Goal: Task Accomplishment & Management: Complete application form

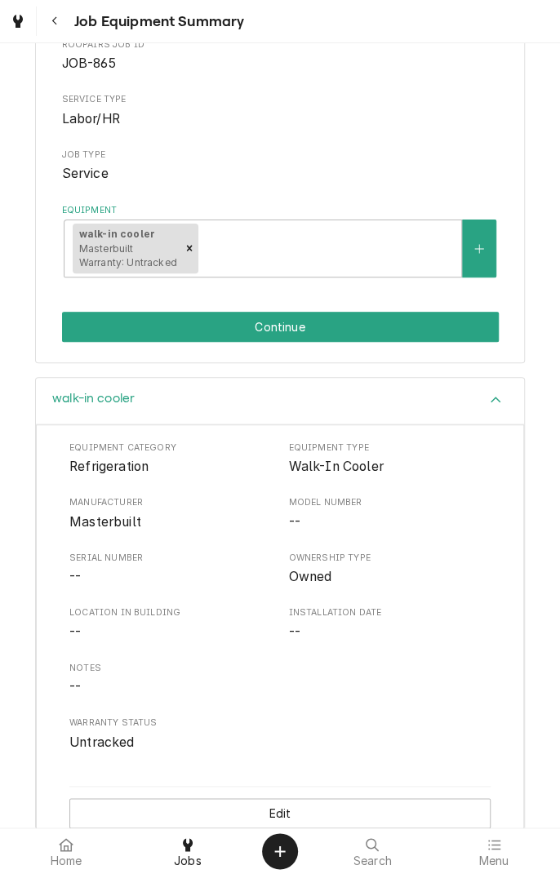
scroll to position [196, 0]
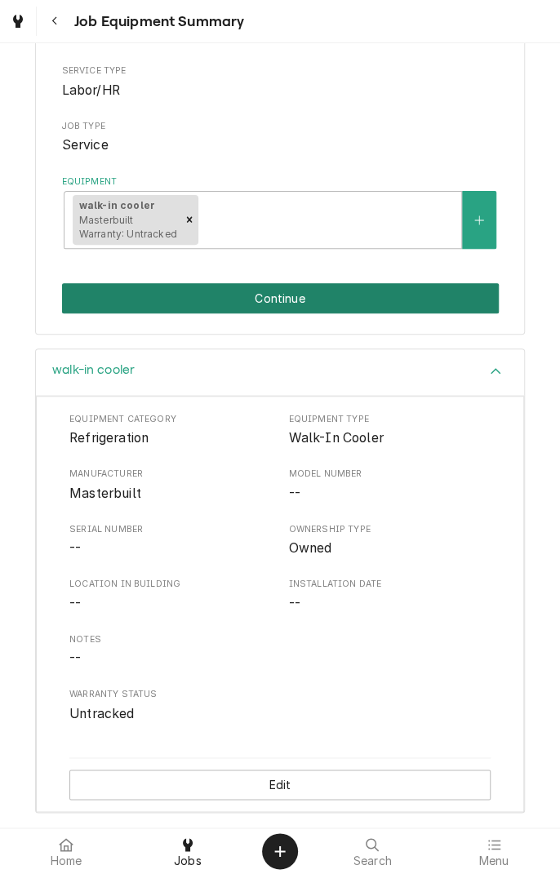
click at [350, 300] on button "Continue" at bounding box center [280, 298] width 436 height 30
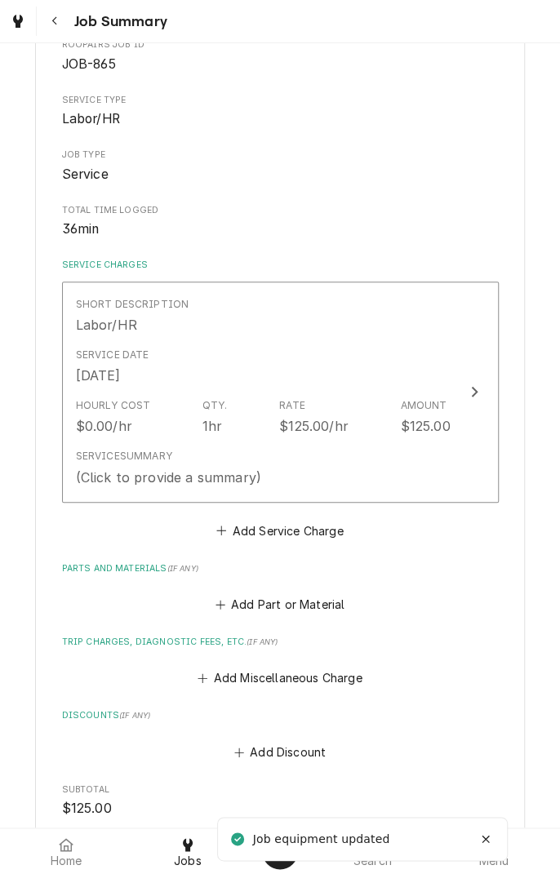
scroll to position [191, 0]
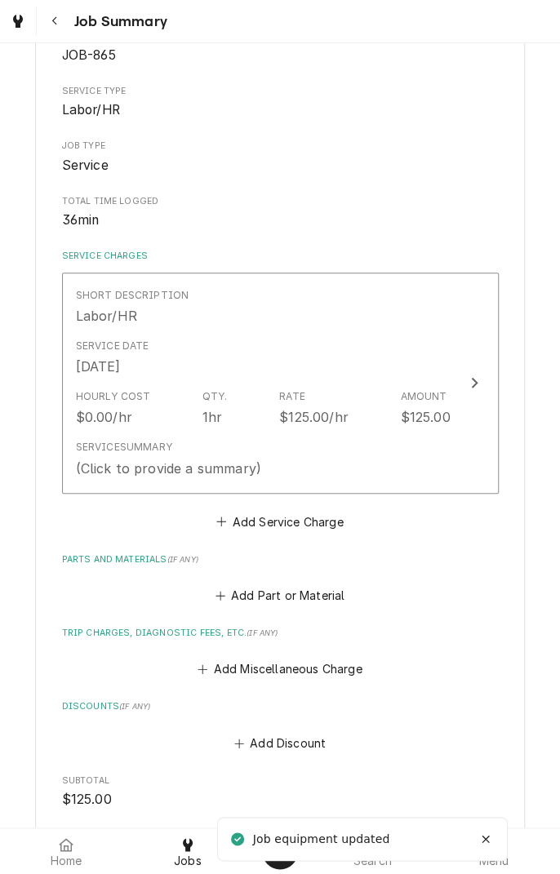
click at [375, 330] on div "Short Description Labor/HR" at bounding box center [263, 306] width 374 height 51
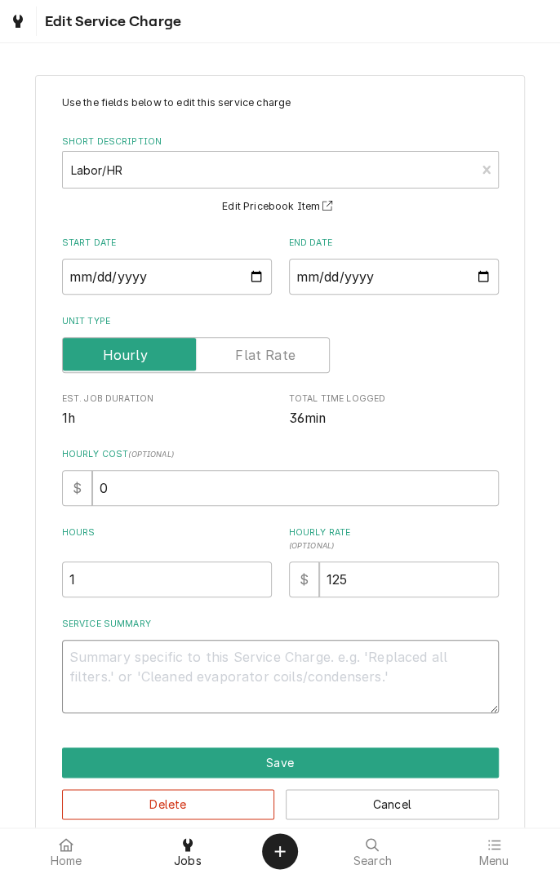
click at [291, 661] on textarea "Service Summary" at bounding box center [280, 676] width 436 height 73
type textarea "x"
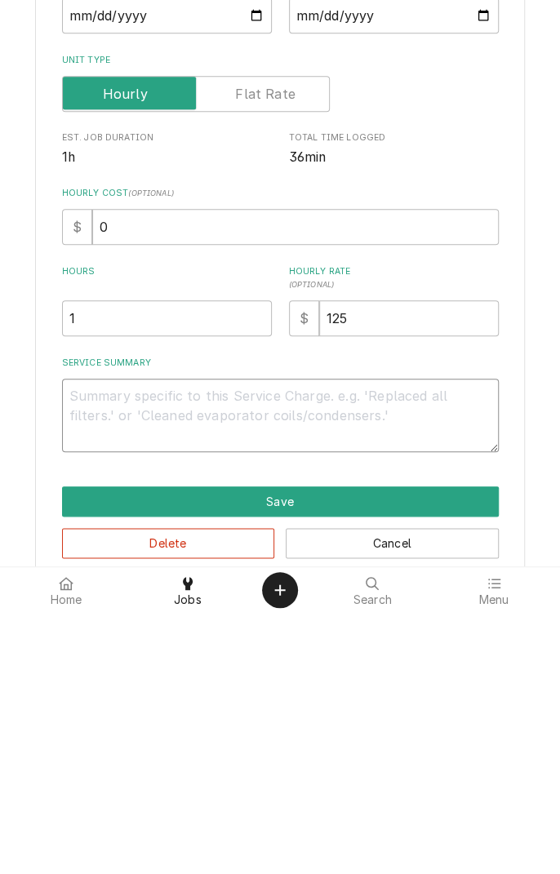
type textarea "F"
type textarea "x"
type textarea "Fo"
type textarea "x"
type textarea "Fou"
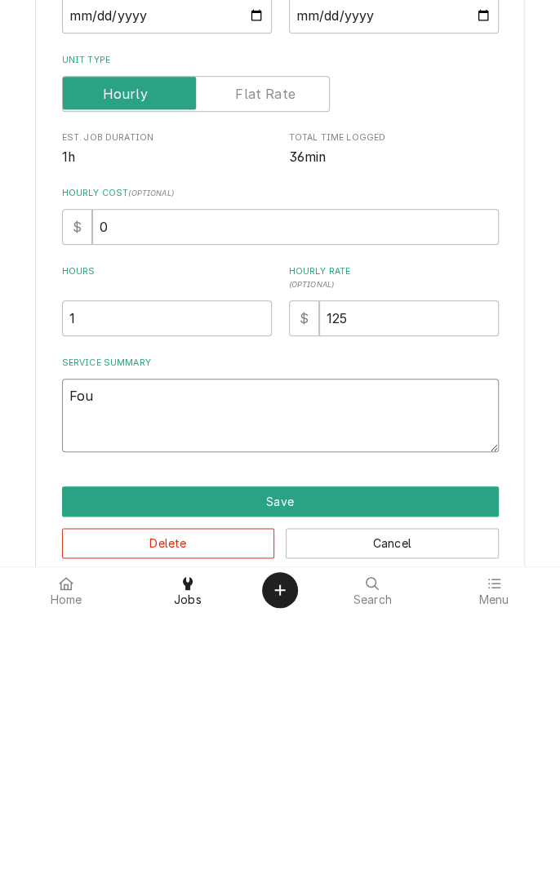
type textarea "x"
type textarea "Foun"
type textarea "x"
type textarea "Found"
type textarea "x"
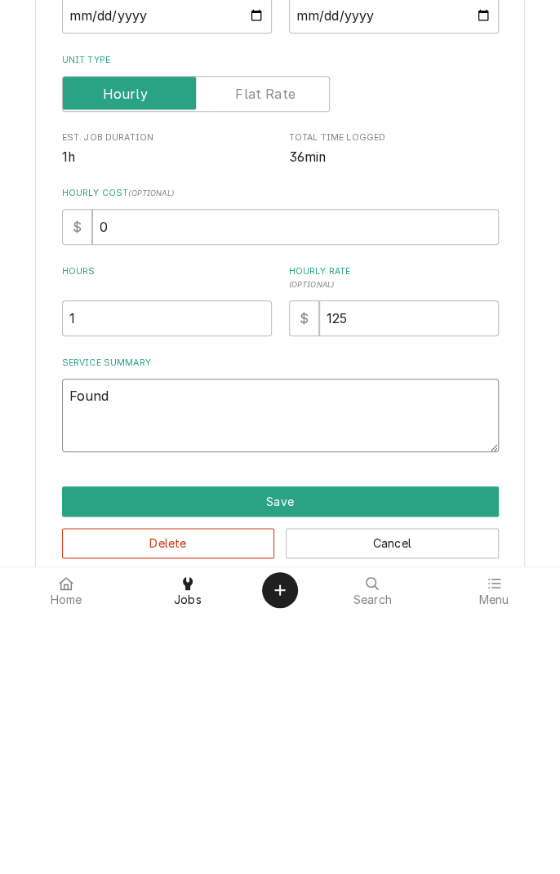
type textarea "Found"
type textarea "x"
type textarea "Found d"
type textarea "x"
type textarea "Found do"
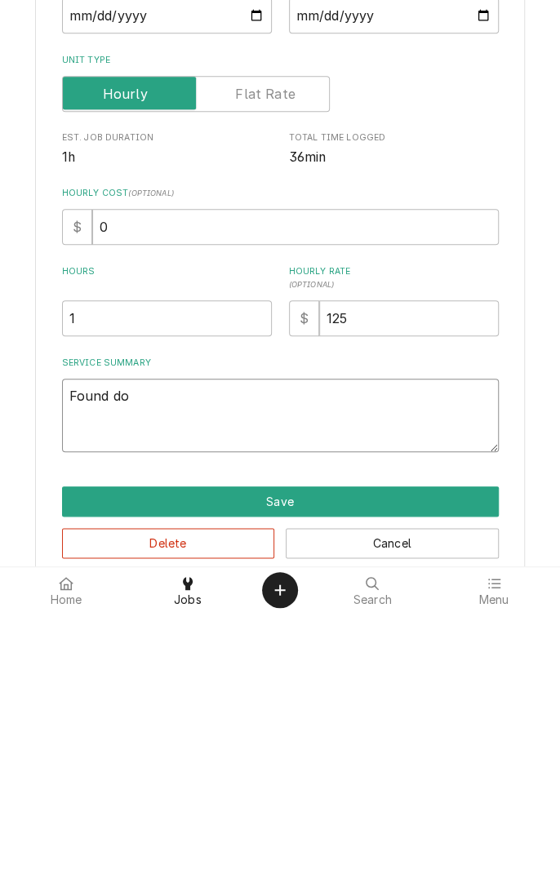
type textarea "x"
type textarea "Found doo"
type textarea "x"
type textarea "Found door"
type textarea "x"
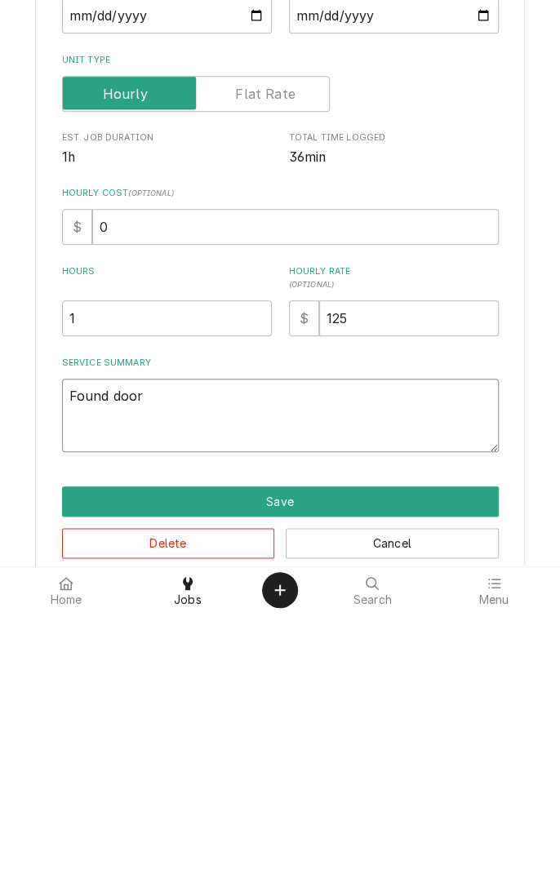
type textarea "Found door c"
type textarea "x"
type textarea "Found door cl"
type textarea "x"
type textarea "Found door clo"
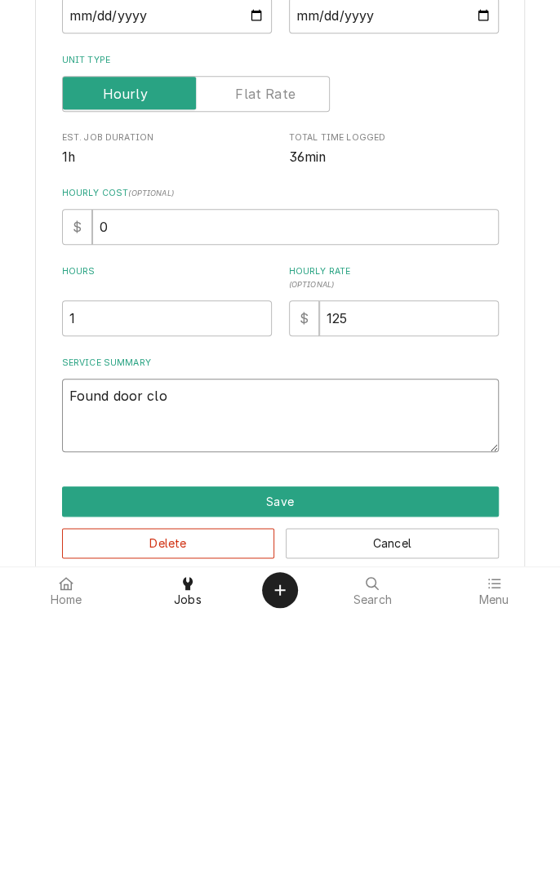
type textarea "x"
type textarea "Found door clos"
type textarea "x"
type textarea "Found door close"
type textarea "x"
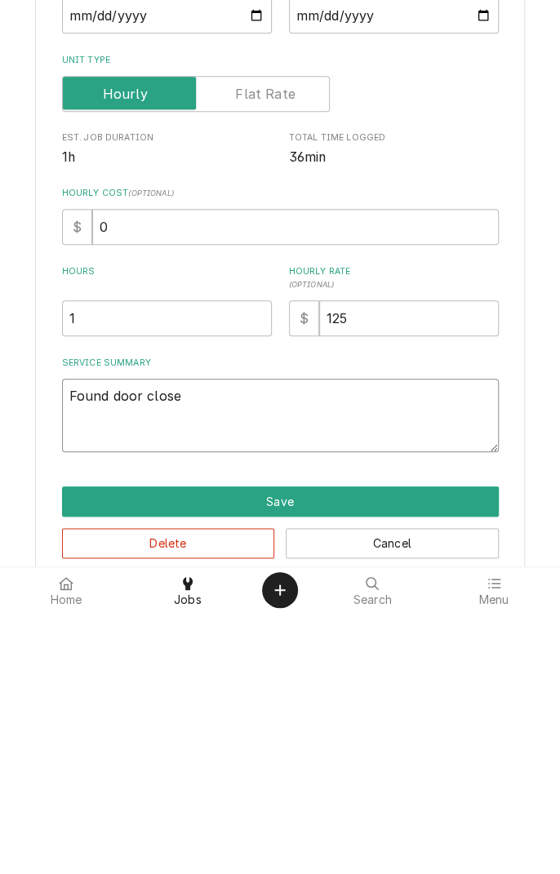
type textarea "Found door closer"
type textarea "x"
type textarea "Found door closer"
type textarea "x"
type textarea "Found door closer c"
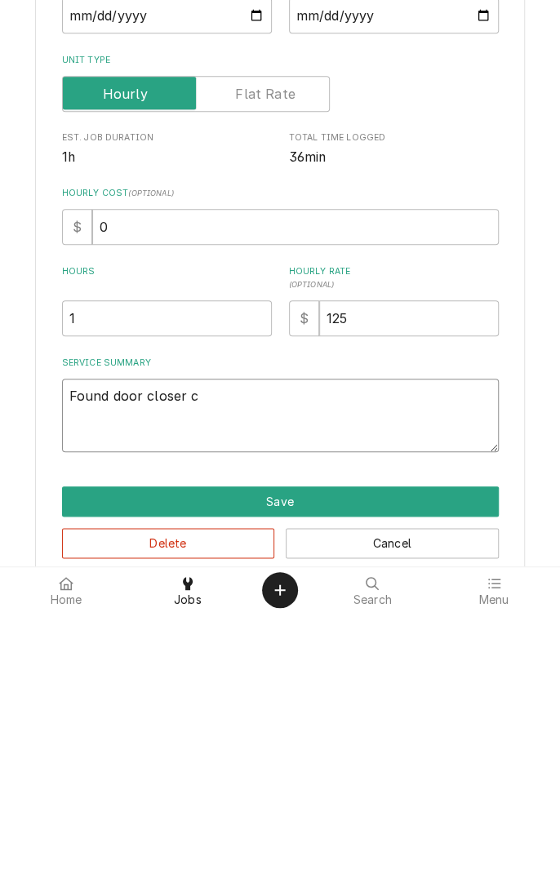
type textarea "x"
type textarea "Found door closer cy"
type textarea "x"
type textarea "Found door closer cyl"
type textarea "x"
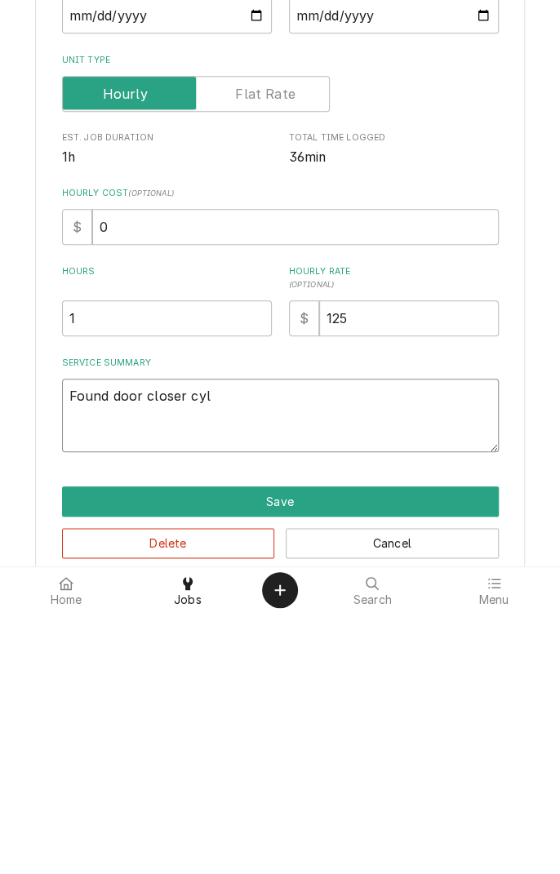
type textarea "Found door closer cylinder"
type textarea "x"
type textarea "Found door closer cylinder w"
type textarea "x"
type textarea "Found door closer cylinder we"
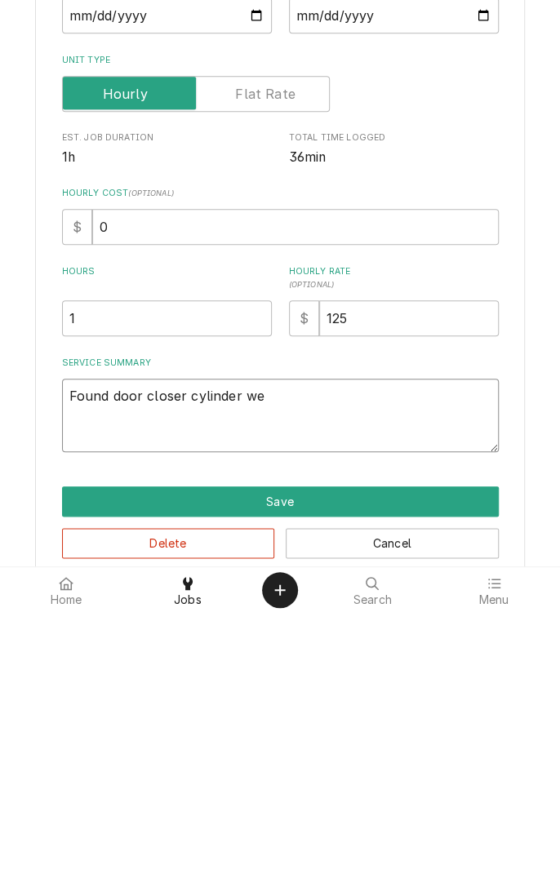
type textarea "x"
type textarea "Found door closer cylinder wea"
type textarea "x"
type textarea "Found door closer cylinder weak"
type textarea "x"
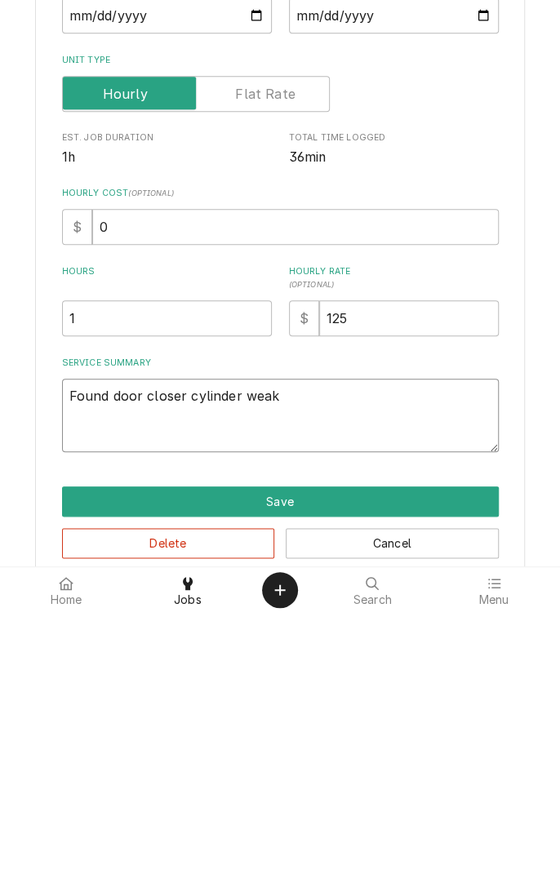
type textarea "Found door closer cylinder weak"
type textarea "x"
type textarea "Found door closer cylinder weak"
type textarea "x"
type textarea "Found door closer cylinder weak."
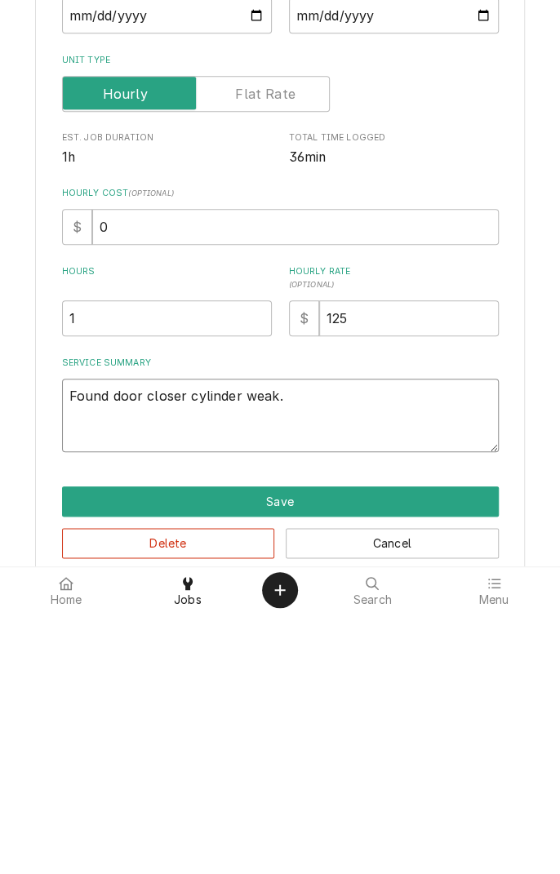
type textarea "x"
type textarea "Found door closer cylinder weak."
type textarea "x"
type textarea "Found door closer cylinder weak. R"
type textarea "x"
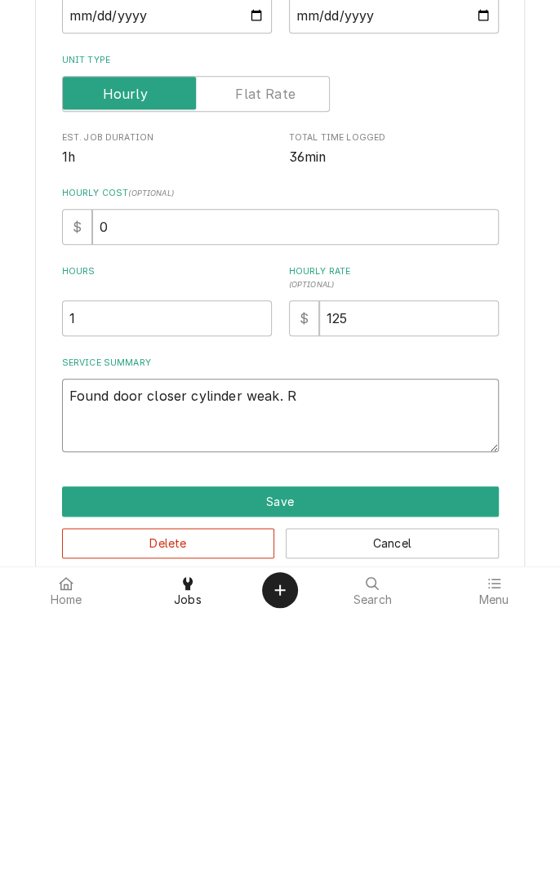
type textarea "Found door closer cylinder weak. Re"
type textarea "x"
type textarea "Found door closer cylinder weak. Rep"
type textarea "x"
type textarea "Found door closer cylinder weak. Repl"
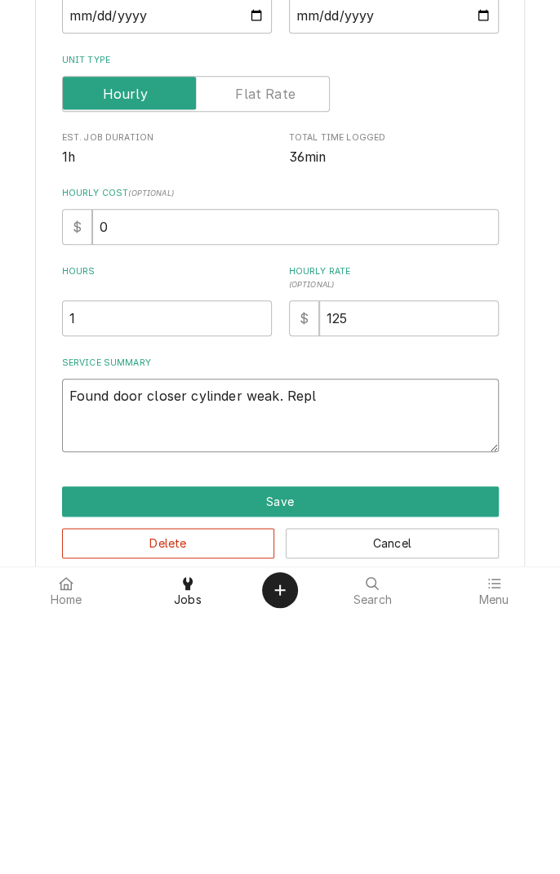
type textarea "x"
type textarea "Found door closer cylinder weak. Replaced"
type textarea "x"
type textarea "Found door closer cylinder weak. Replaced c"
type textarea "x"
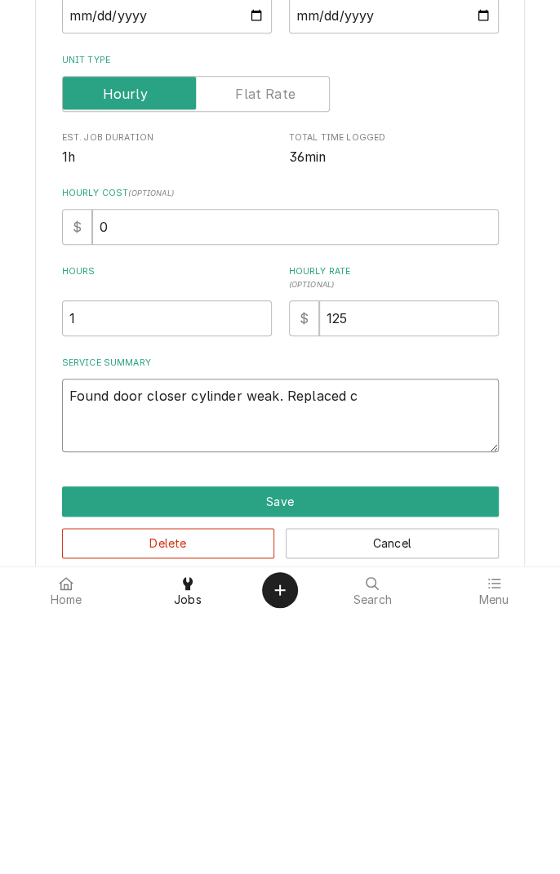
type textarea "Found door closer cylinder weak. Replaced cl"
type textarea "x"
type textarea "Found door closer cylinder weak. Replaced clo"
type textarea "x"
type textarea "Found door closer cylinder weak. Replaced clos"
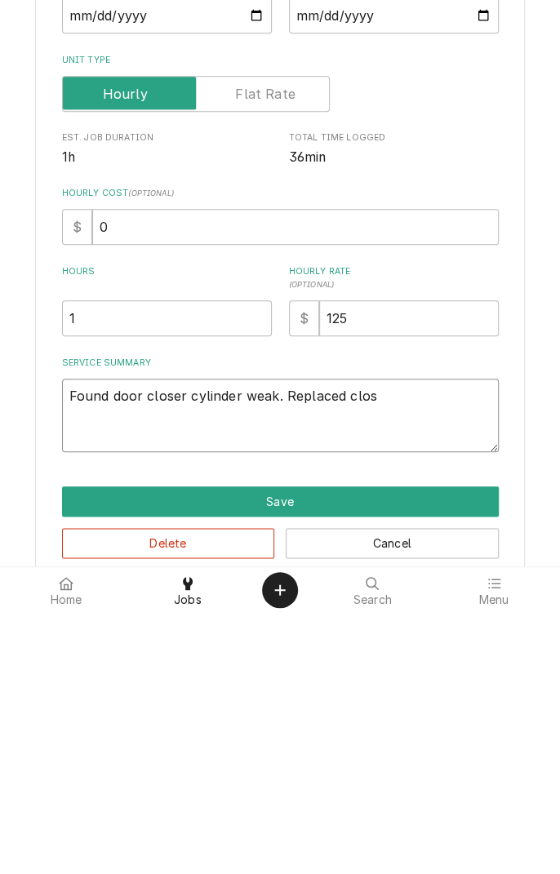
type textarea "x"
type textarea "Found door closer cylinder weak. Replaced close"
type textarea "x"
type textarea "Found door closer cylinder weak. Replaced closer"
type textarea "x"
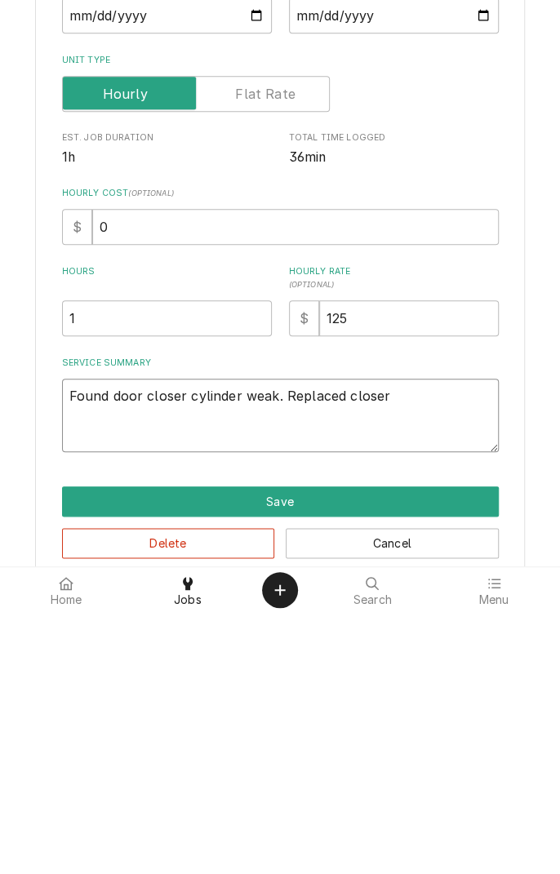
type textarea "Found door closer cylinder weak. Replaced closer"
type textarea "x"
type textarea "Found door closer cylinder weak. Replaced closer a"
type textarea "x"
type textarea "Found door closer cylinder weak. Replaced closer al"
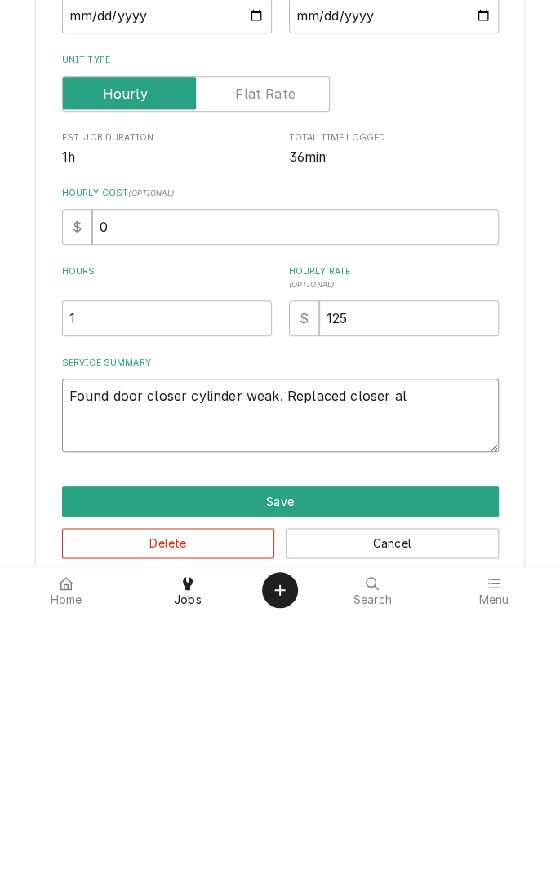
type textarea "x"
type textarea "Found door closer cylinder weak. Replaced closer als"
type textarea "x"
type textarea "Found door closer cylinder weak. Replaced closer also"
type textarea "x"
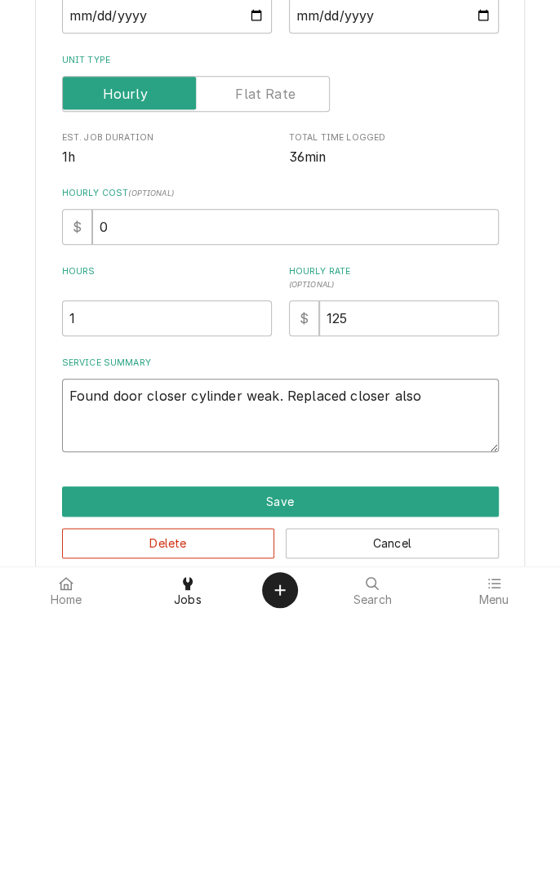
type textarea "Found door closer cylinder weak. Replaced closer also"
type textarea "x"
type textarea "Found door closer cylinder weak. Replaced closer also f"
type textarea "x"
type textarea "Found door closer cylinder weak. Replaced closer also fo"
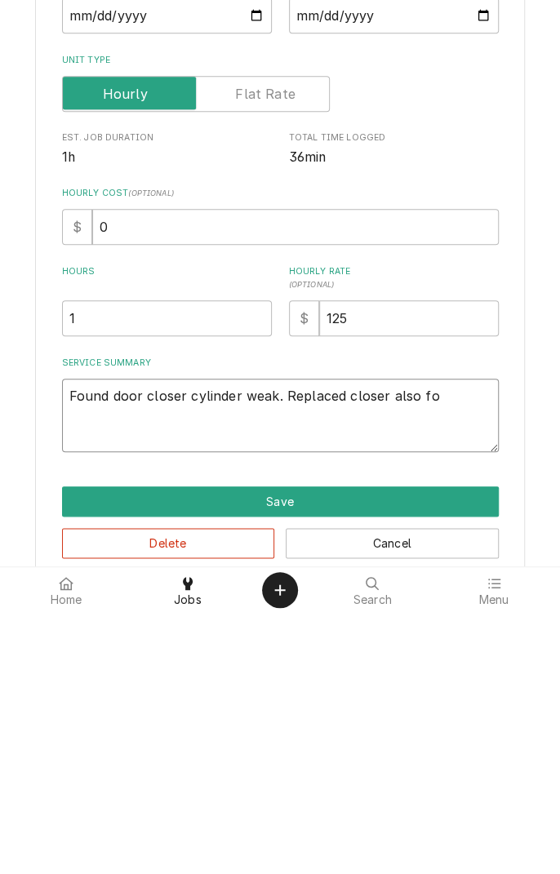
type textarea "x"
type textarea "Found door closer cylinder weak. Replaced closer also fou"
type textarea "x"
type textarea "Found door closer cylinder weak. Replaced closer also foun"
type textarea "x"
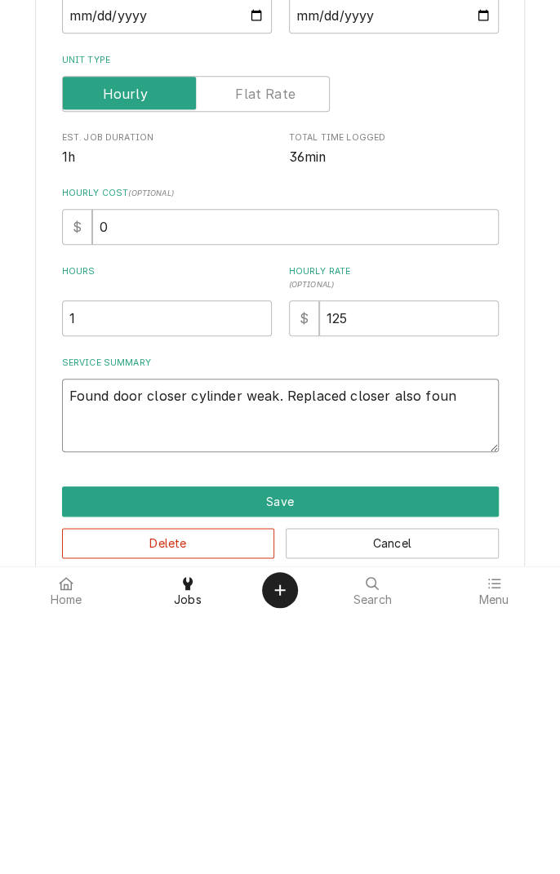
type textarea "Found door closer cylinder weak. Replaced closer also found"
type textarea "x"
type textarea "Found door closer cylinder weak. Replaced closer also found"
type textarea "x"
type textarea "Found door closer cylinder weak. Replaced closer also found g"
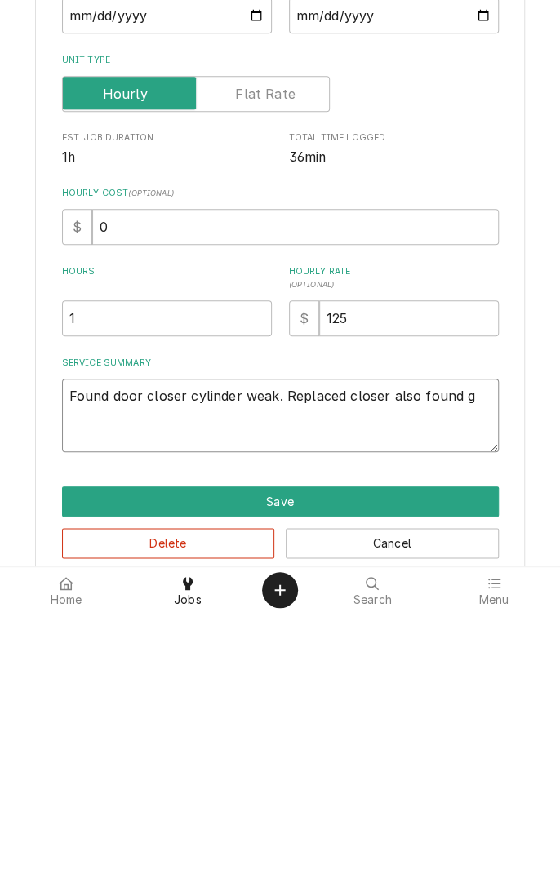
type textarea "x"
type textarea "Found door closer cylinder weak. Replaced closer also found ga"
type textarea "x"
type textarea "Found door closer cylinder weak. Replaced closer also found gas"
type textarea "x"
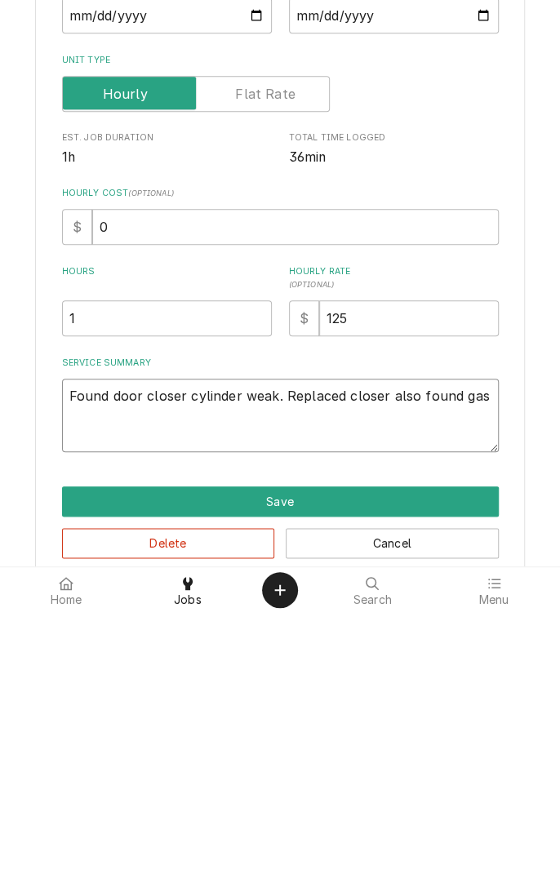
type textarea "Found door closer cylinder weak. Replaced closer also found gask"
type textarea "x"
type textarea "Found door closer cylinder weak. Replaced closer also found gasket"
type textarea "x"
type textarea "Found door closer cylinder weak. Replaced closer also found gasket t"
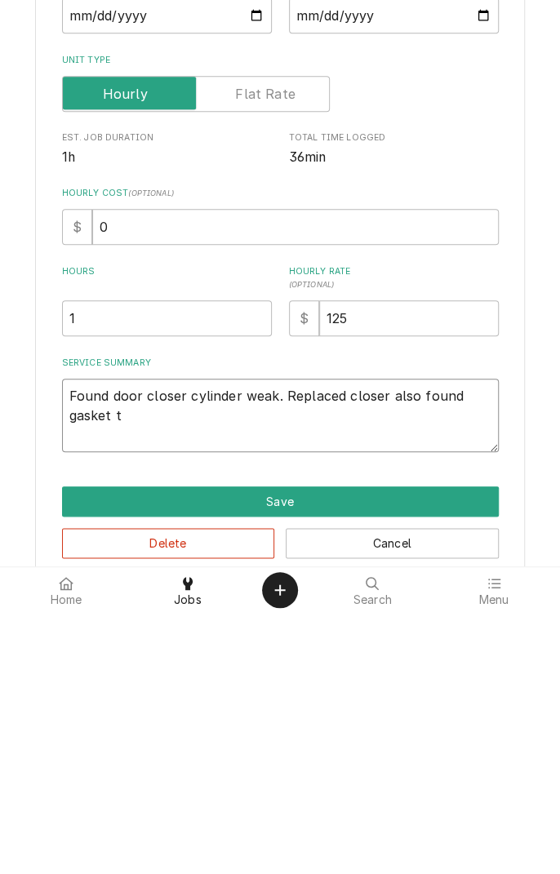
type textarea "x"
type textarea "Found door closer cylinder weak. Replaced closer also found gasket te"
type textarea "x"
type textarea "Found door closer cylinder weak. Replaced closer also found gasket tea"
type textarea "x"
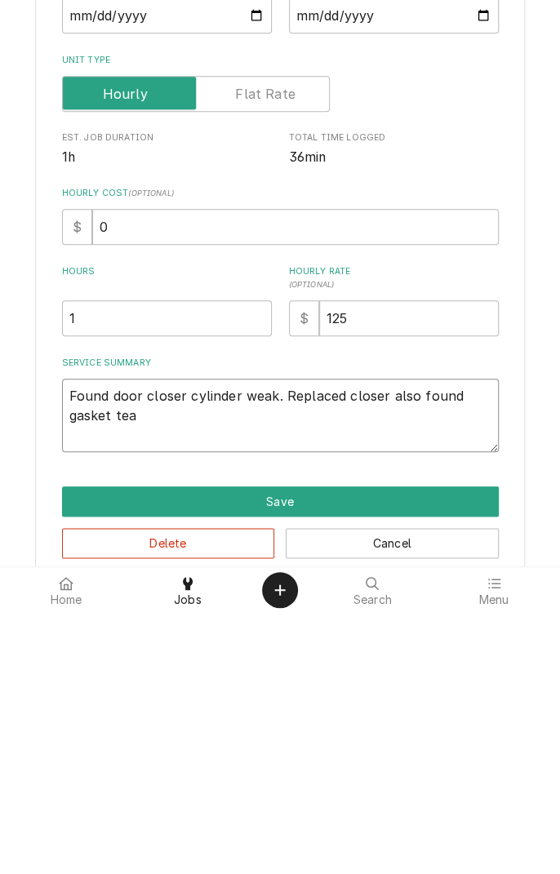
type textarea "Found door closer cylinder weak. Replaced closer also found gasket tear"
type textarea "x"
type textarea "Found door closer cylinder weak. Replaced closer also found gasket tears"
type textarea "x"
type textarea "Found door closer cylinder weak. Replaced closer also found gasket tears"
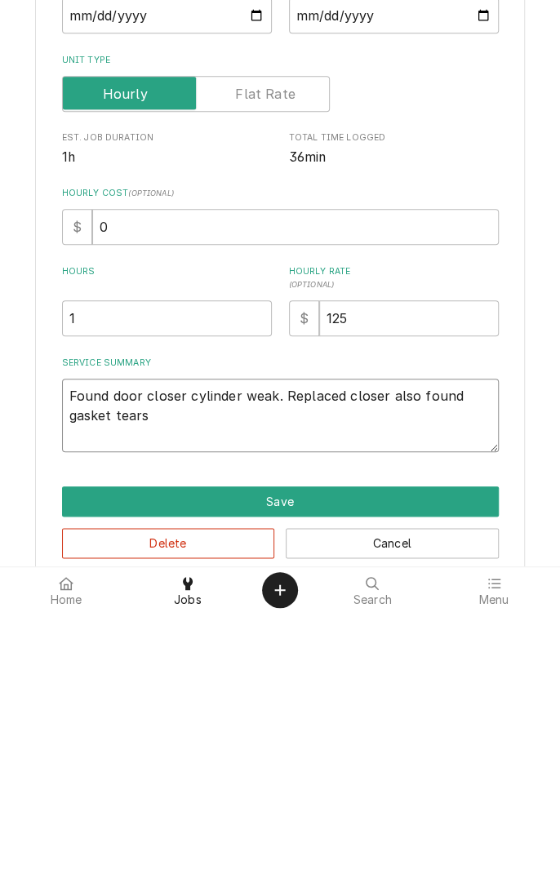
type textarea "x"
type textarea "Found door closer cylinder weak. Replaced closer also found gasket tears"
type textarea "x"
type textarea "Found door closer cylinder weak. Replaced closer also found gasket tear"
type textarea "x"
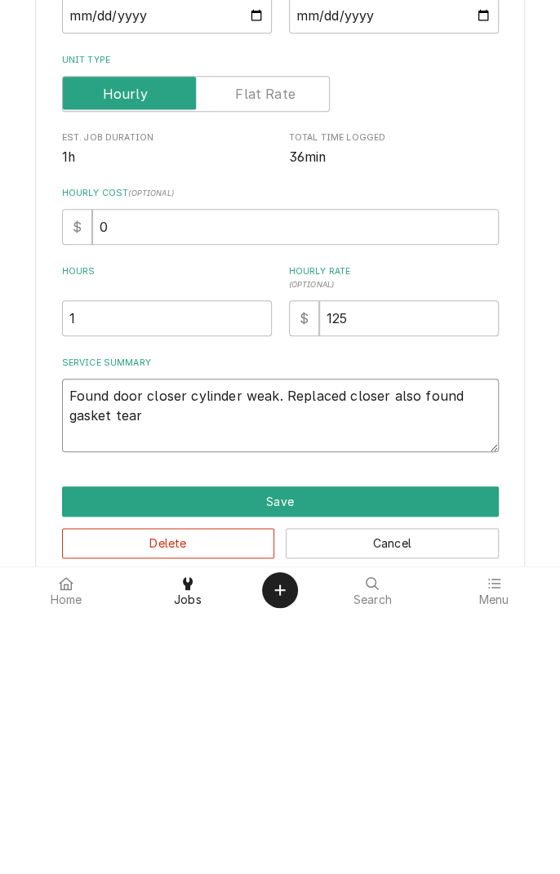
type textarea "Found door closer cylinder weak. Replaced closer also found gasket tea"
type textarea "x"
type textarea "Found door closer cylinder weak. Replaced closer also found gasket te"
type textarea "x"
type textarea "Found door closer cylinder weak. Replaced closer also found gasket t"
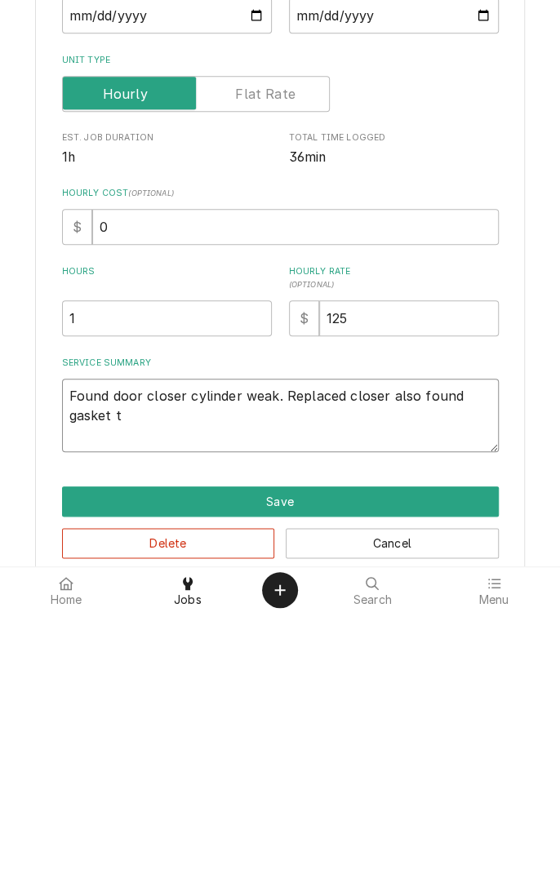
type textarea "x"
type textarea "Found door closer cylinder weak. Replaced closer also found gasket te"
type textarea "x"
type textarea "Found door closer cylinder weak. Replaced closer also found gasket tea"
type textarea "x"
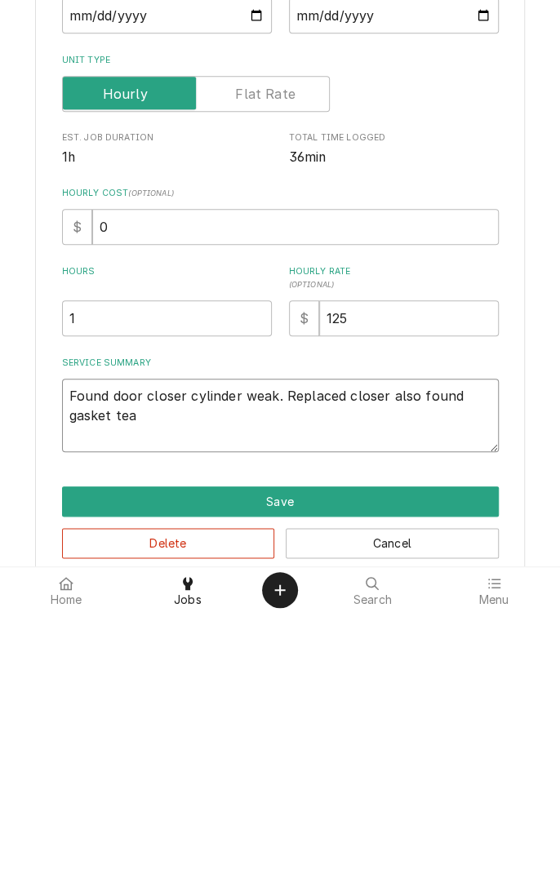
type textarea "Found door closer cylinder weak. Replaced closer also found gasket tear"
type textarea "x"
type textarea "Found door closer cylinder weak. Replaced closer also found gasket tear"
type textarea "x"
type textarea "Found door closer cylinder weak. Replaced closer also found gasket tear a"
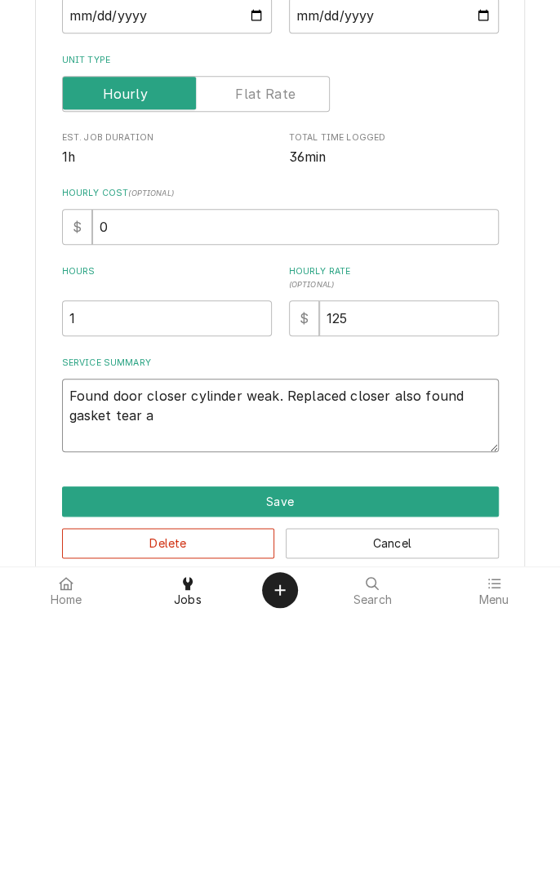
type textarea "x"
type textarea "Found door closer cylinder weak. Replaced closer also found gasket tear an"
type textarea "x"
type textarea "Found door closer cylinder weak. Replaced closer also found gasket tear and"
type textarea "x"
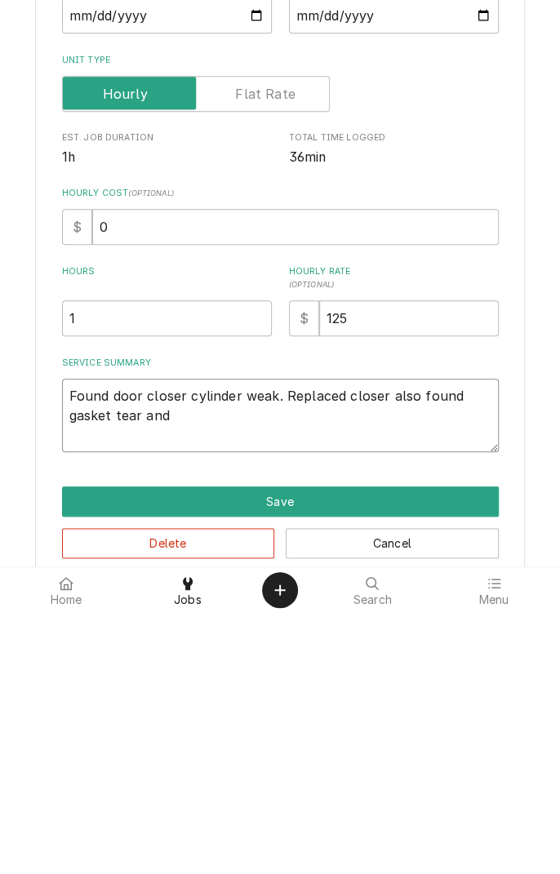
type textarea "Found door closer cylinder weak. Replaced closer also found gasket tear and"
type textarea "x"
type textarea "Found door closer cylinder weak. Replaced closer also found gasket tear and d"
type textarea "x"
type textarea "Found door closer cylinder weak. Replaced closer also found gasket tear and do"
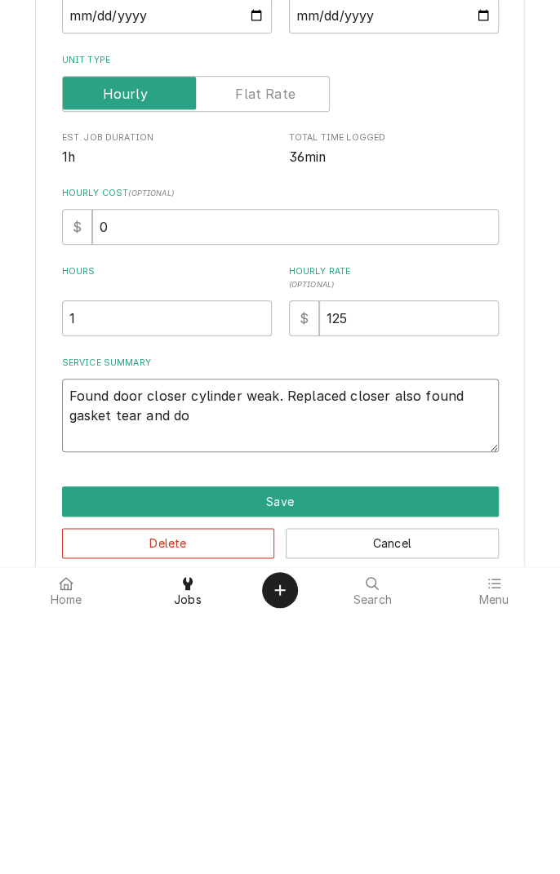
type textarea "x"
type textarea "Found door closer cylinder weak. Replaced closer also found gasket tear and doo"
type textarea "x"
type textarea "Found door closer cylinder weak. Replaced closer also found gasket tear and door"
type textarea "x"
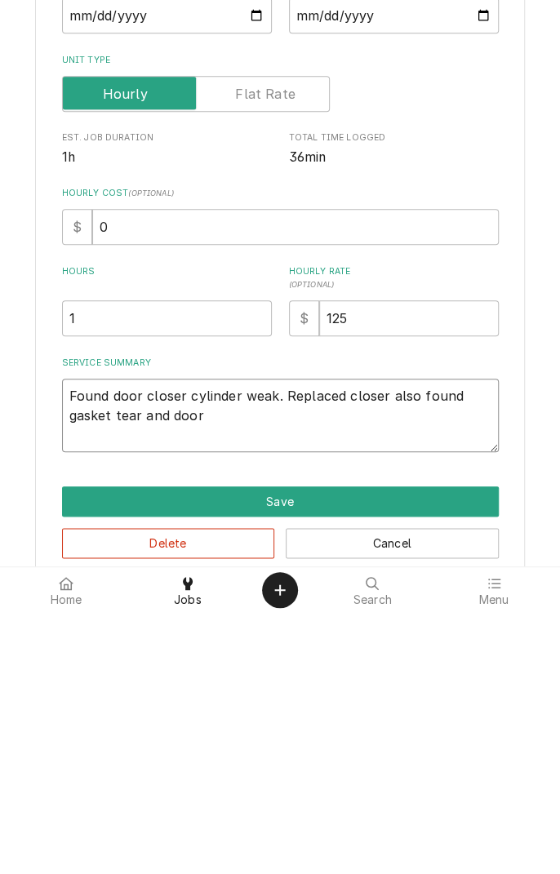
type textarea "Found door closer cylinder weak. Replaced closer also found gasket tear and door"
type textarea "x"
type textarea "Found door closer cylinder weak. Replaced closer also found gasket tear and doo…"
type textarea "x"
type textarea "Found door closer cylinder weak. Replaced closer also found gasket tear and doo…"
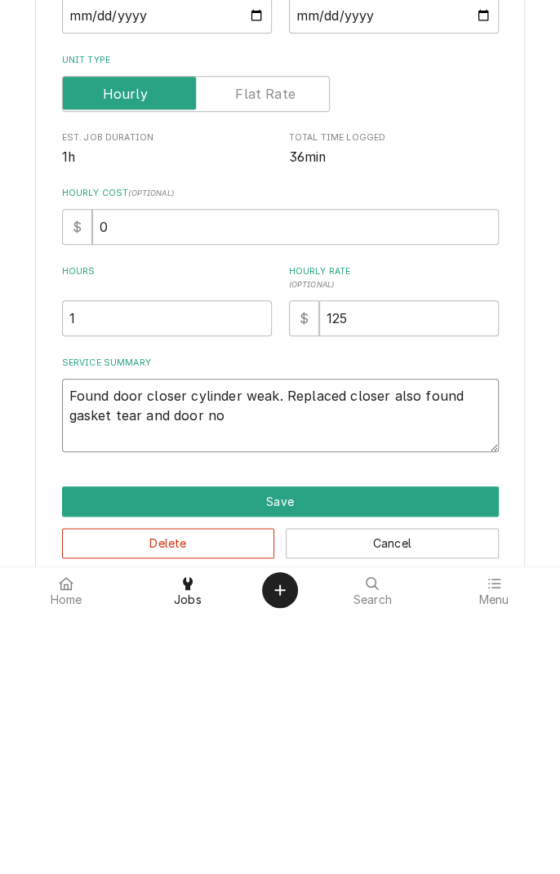
type textarea "x"
type textarea "Found door closer cylinder weak. Replaced closer also found gasket tear and doo…"
type textarea "x"
type textarea "Found door closer cylinder weak. Replaced closer also found gasket tear and doo…"
type textarea "x"
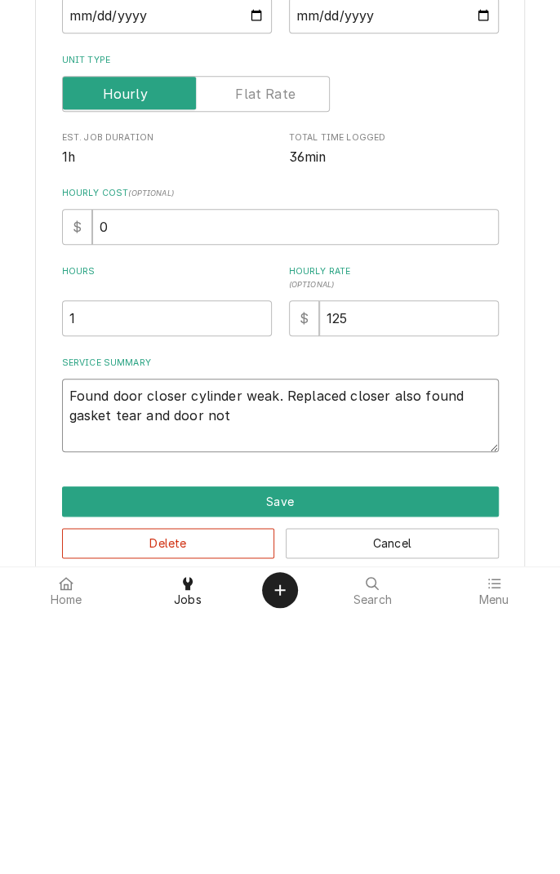
type textarea "Found door closer cylinder weak. Replaced closer also found gasket tear and doo…"
type textarea "x"
type textarea "Found door closer cylinder weak. Replaced closer also found gasket tear and doo…"
type textarea "x"
type textarea "Found door closer cylinder weak. Replaced closer also found gasket tear and doo…"
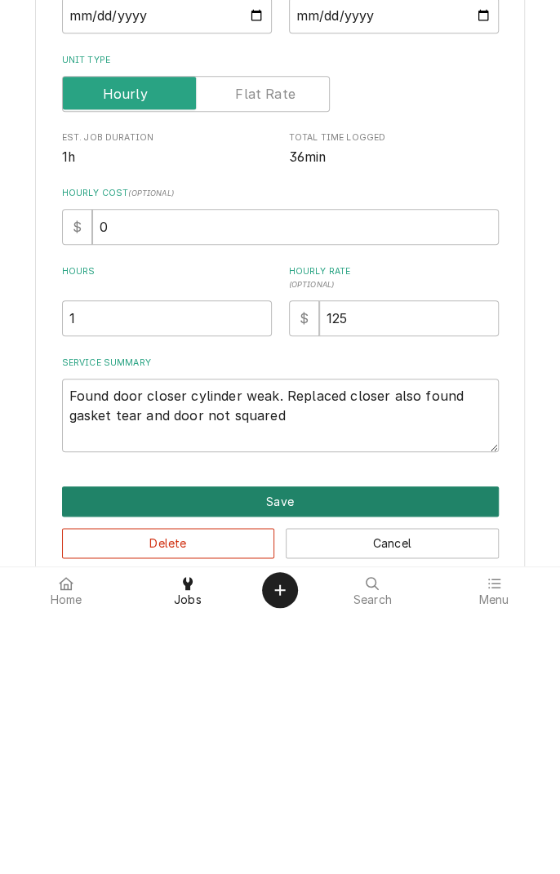
click at [339, 752] on button "Save" at bounding box center [280, 762] width 436 height 30
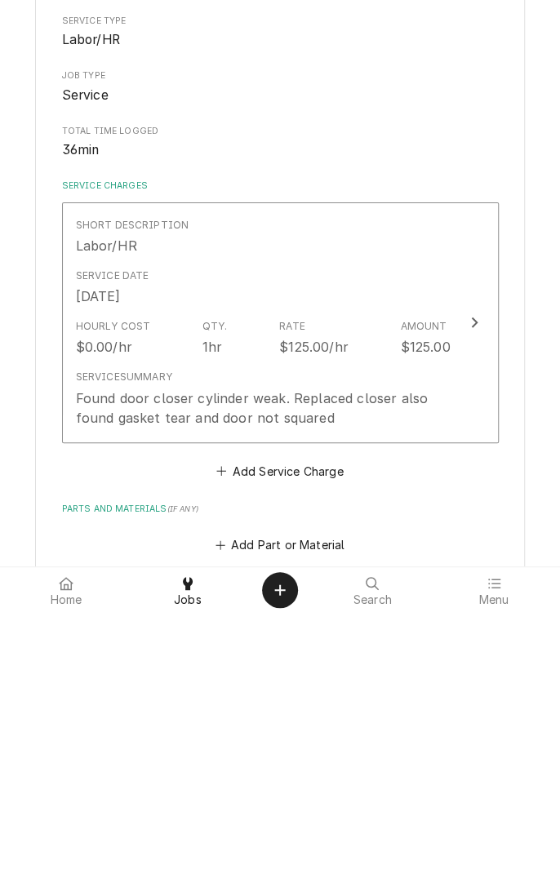
type textarea "x"
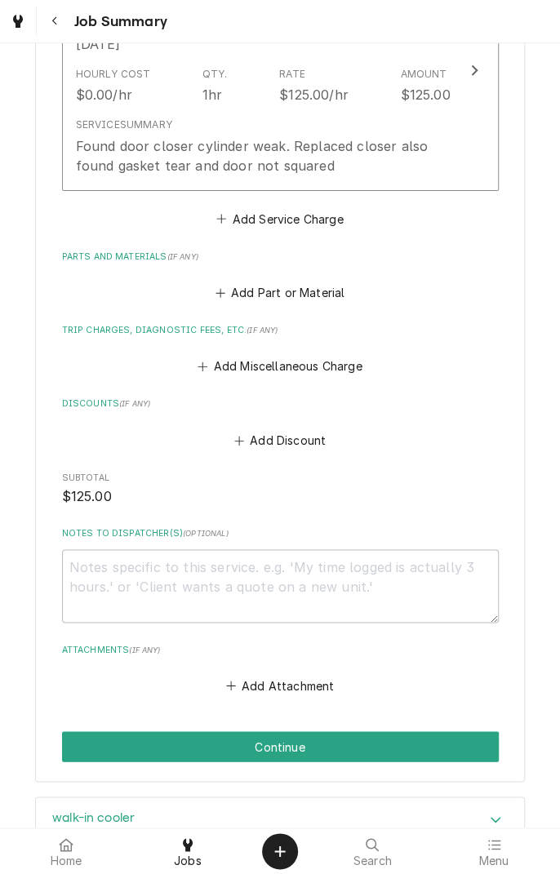
scroll to position [442, 0]
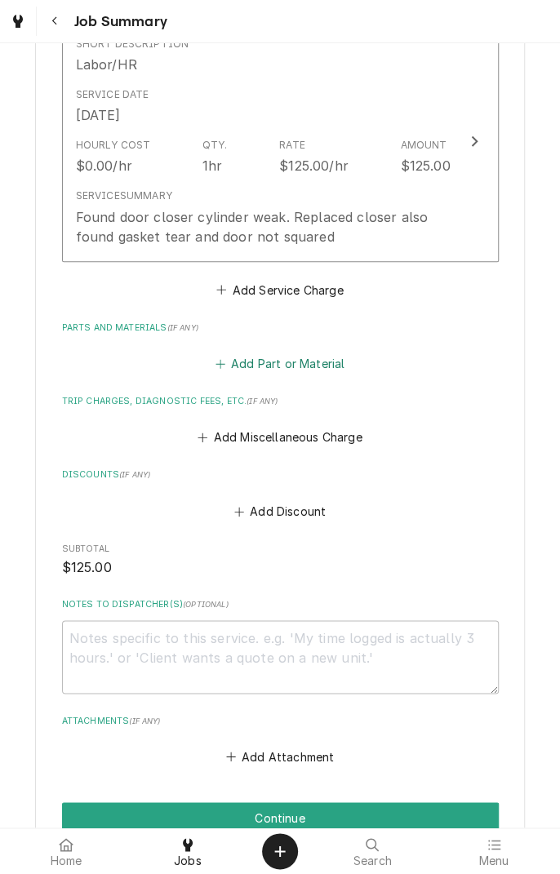
click at [311, 364] on button "Add Part or Material" at bounding box center [279, 363] width 135 height 23
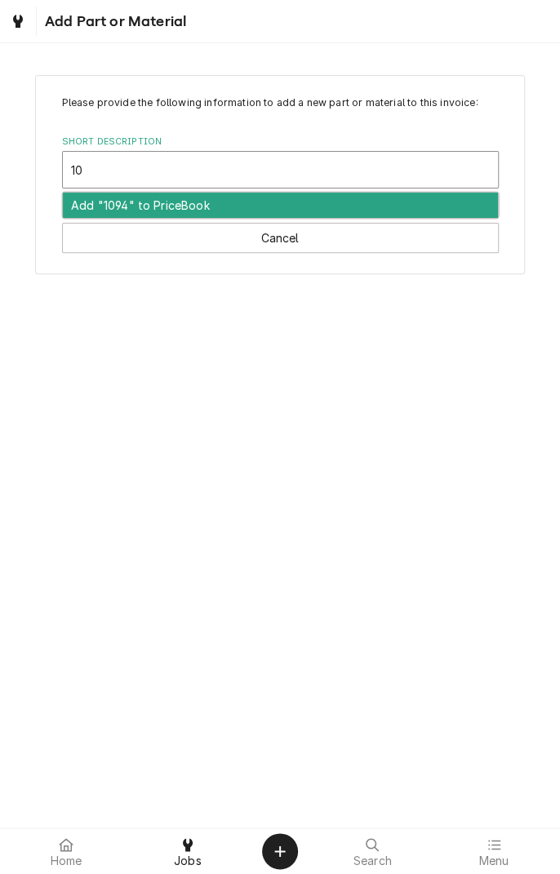
type input "1"
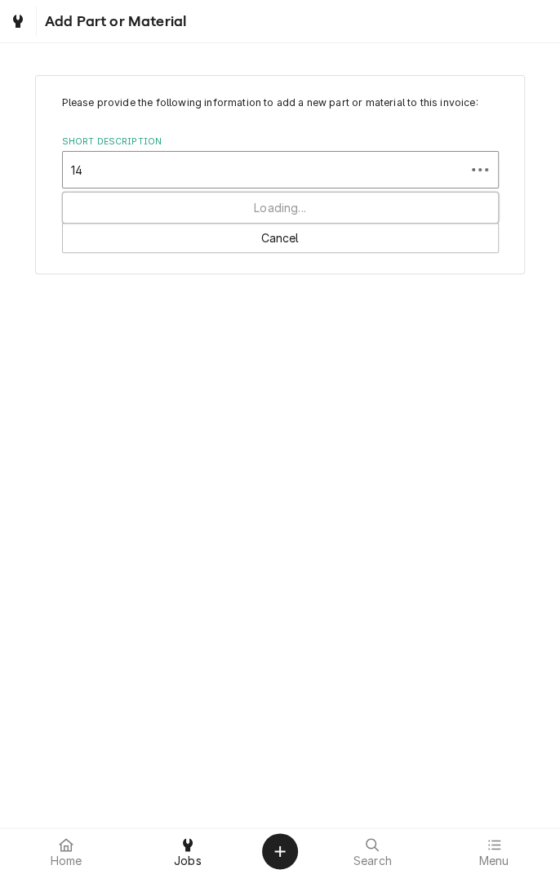
type input "1"
type input "h"
type input "c"
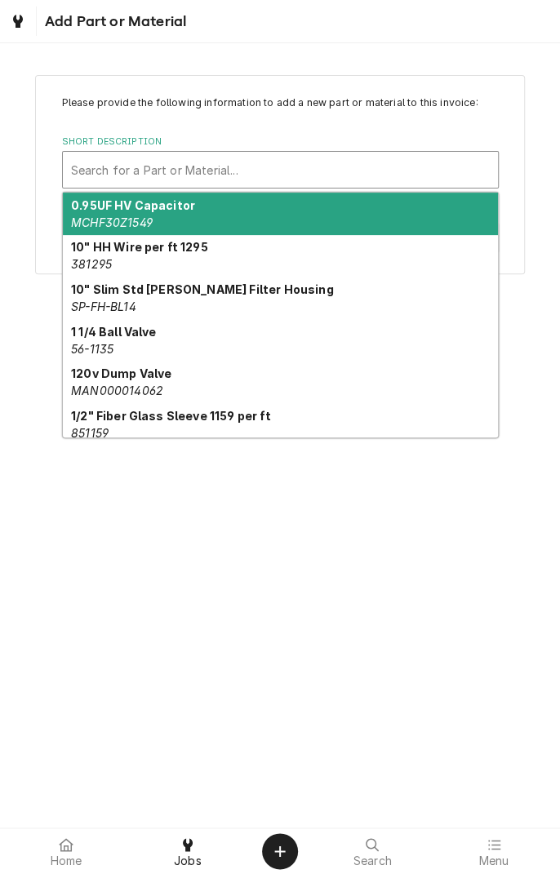
click at [558, 308] on div "Please provide the following information to add a new part or material to this …" at bounding box center [280, 435] width 560 height 784
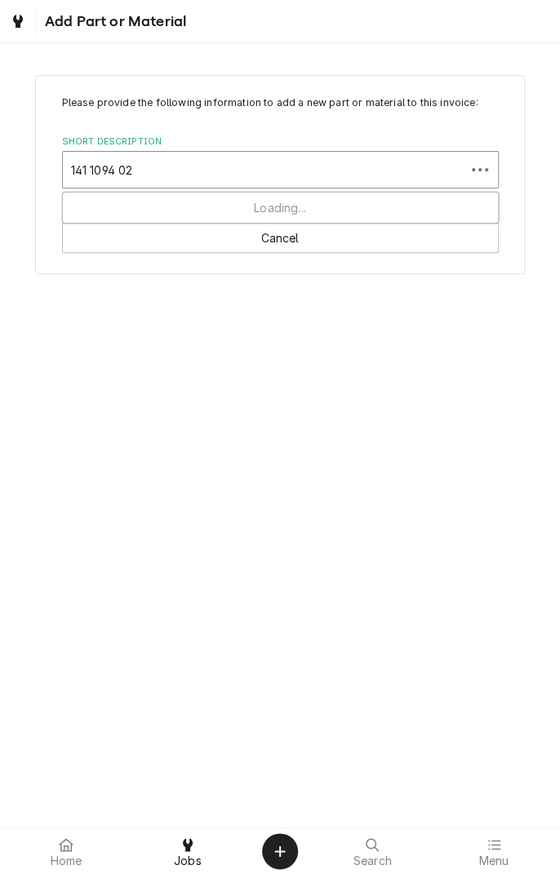
type input "141 1094 02"
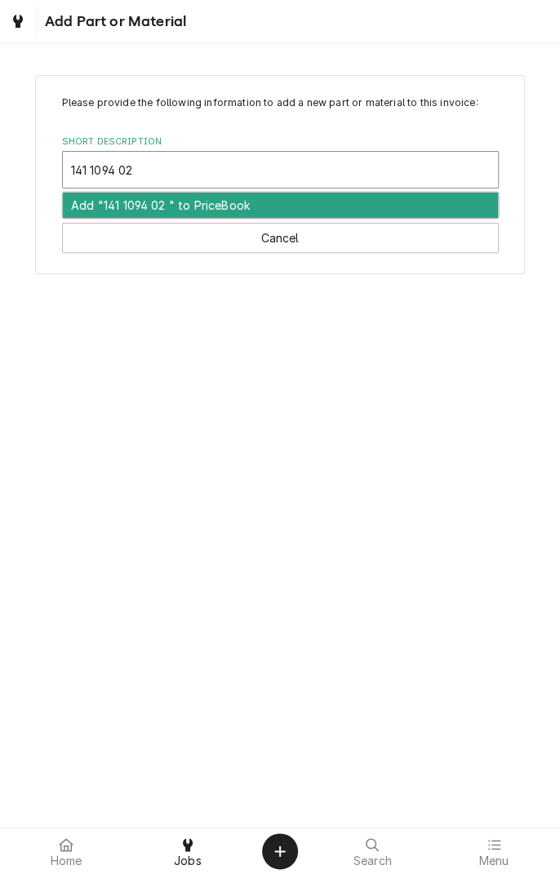
click at [403, 199] on div "Add "141 1094 02 " to PriceBook" at bounding box center [280, 205] width 435 height 25
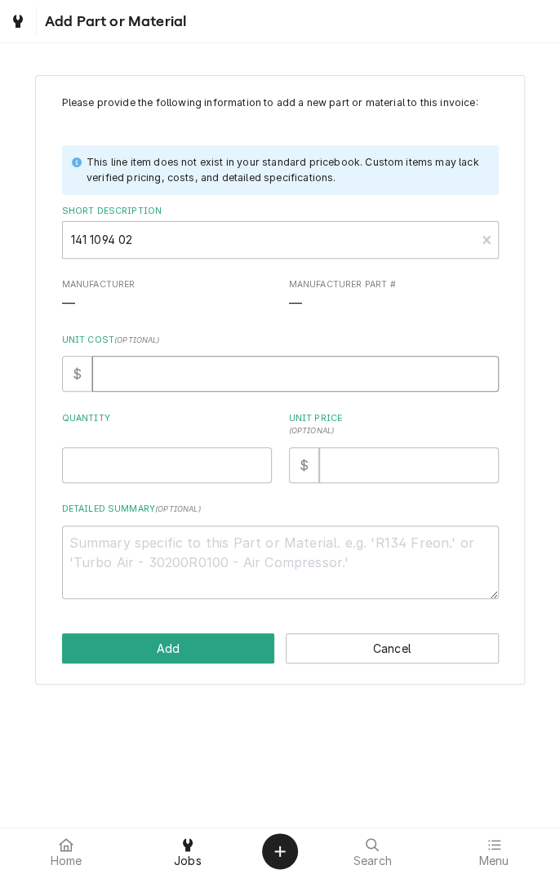
click at [278, 366] on input "Unit Cost ( optional )" at bounding box center [295, 374] width 406 height 36
type textarea "x"
type input "1"
type textarea "x"
type input "12"
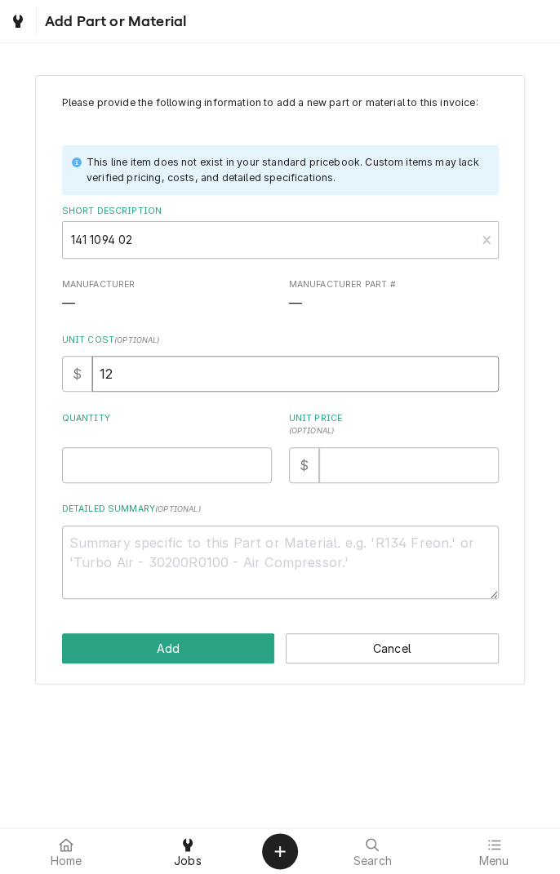
type textarea "x"
type input "123"
type textarea "x"
type input "123.9"
type textarea "x"
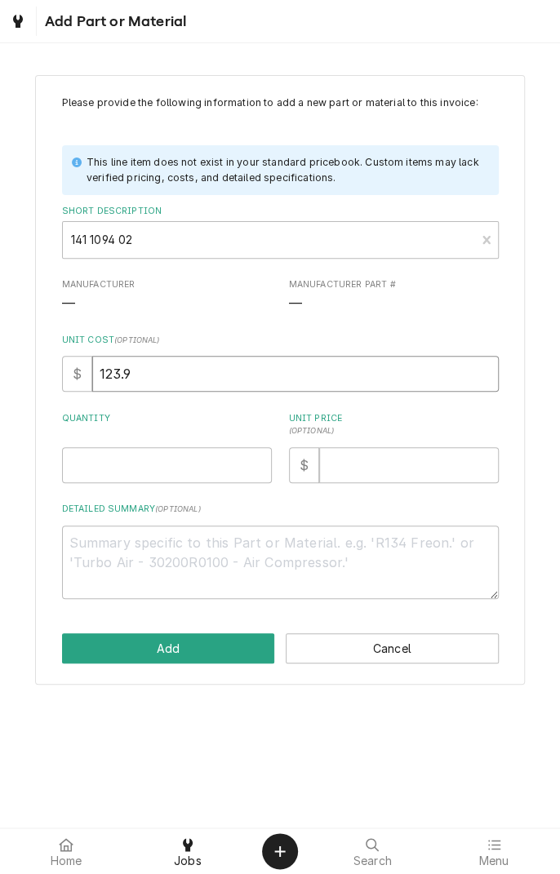
type input "123.95"
type textarea "x"
type input "123.95"
click at [197, 459] on input "Quantity" at bounding box center [167, 465] width 210 height 36
type textarea "x"
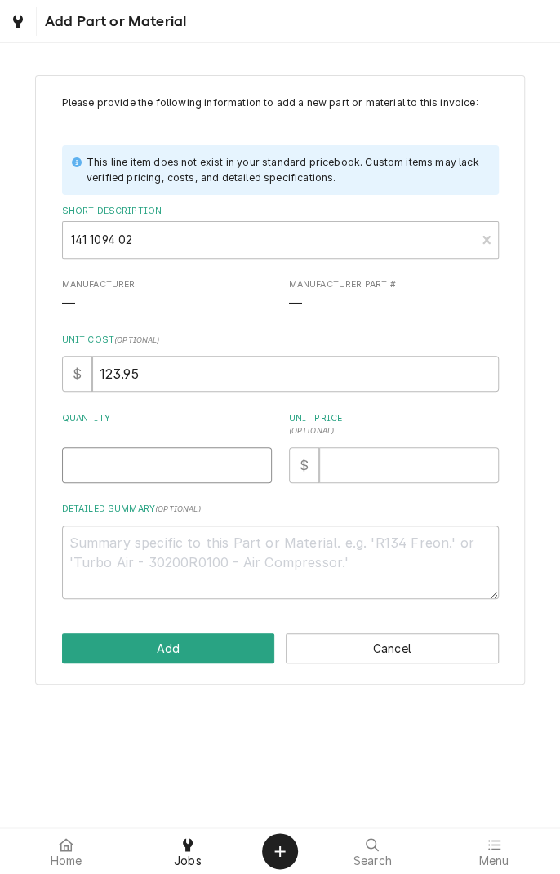
type input "1"
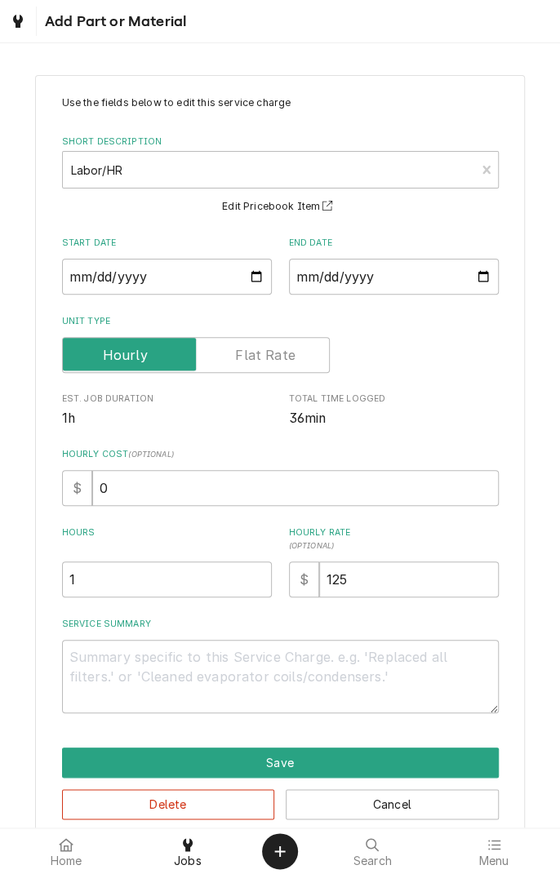
type textarea "x"
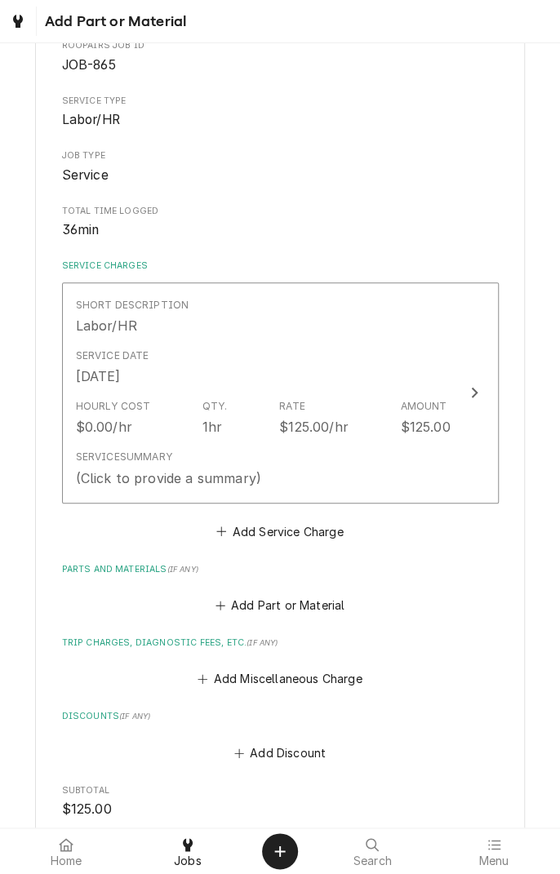
scroll to position [183, 0]
click at [265, 612] on button "Add Part or Material" at bounding box center [279, 603] width 135 height 23
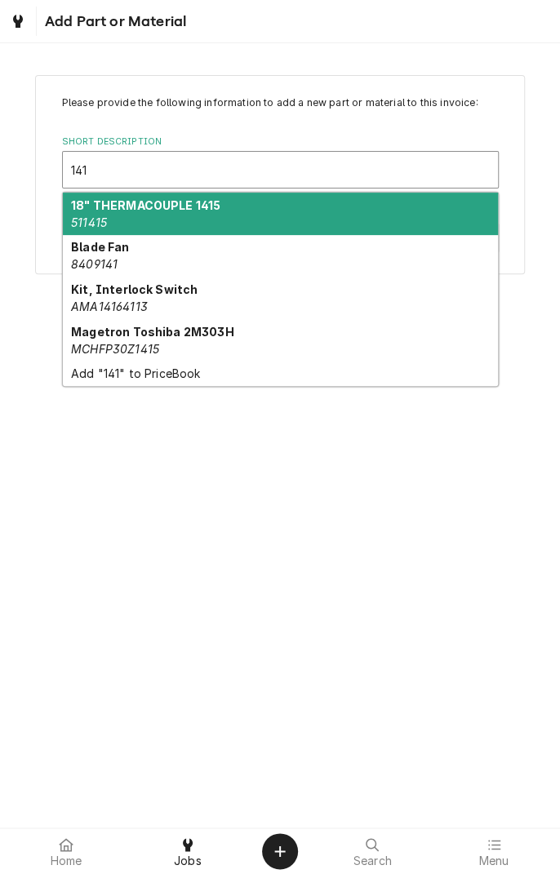
type input "141"
click at [24, 11] on div "Dynamic Content Wrapper" at bounding box center [18, 21] width 16 height 20
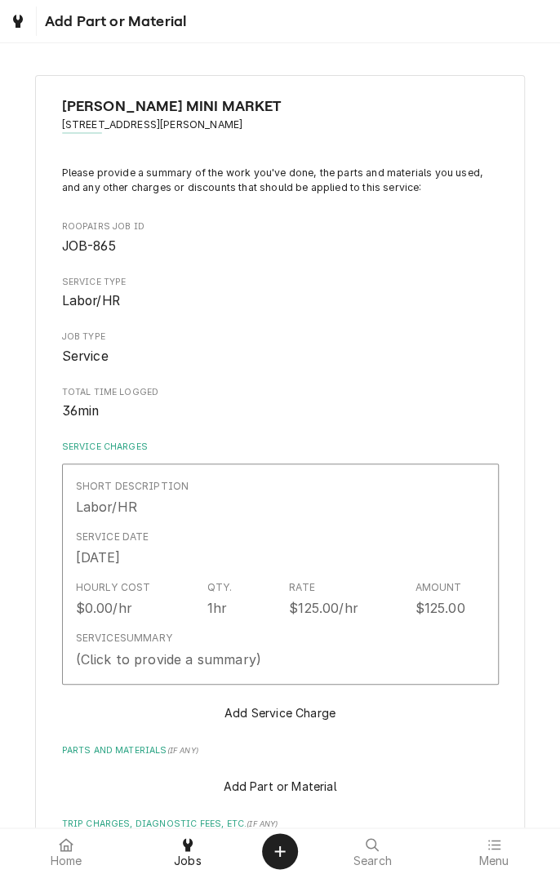
scroll to position [595, 0]
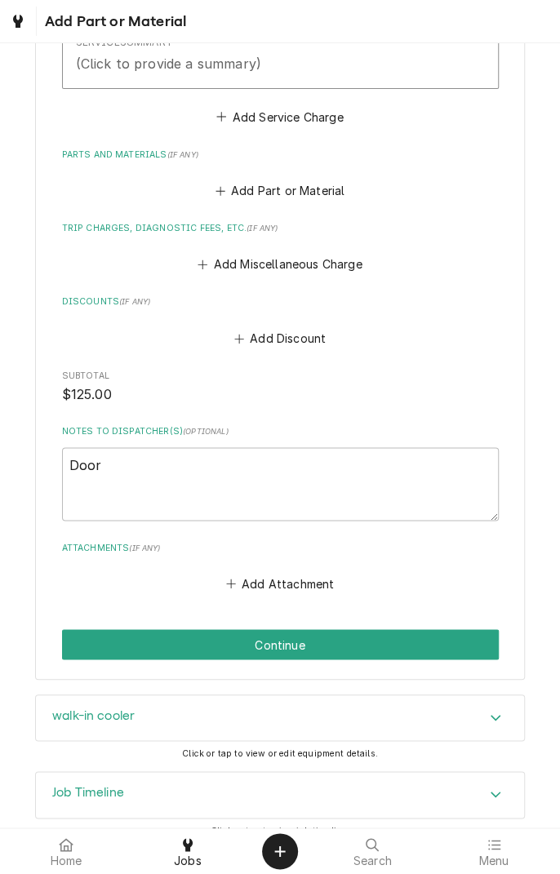
type textarea "Door c"
type textarea "x"
type textarea "Door cl"
type textarea "x"
type textarea "Door clo"
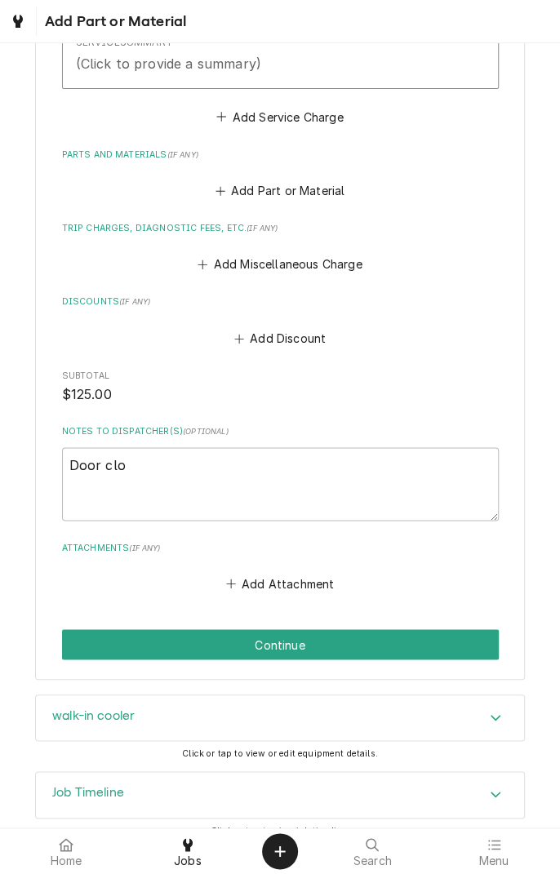
type textarea "x"
type textarea "Door clos"
type textarea "x"
type textarea "Door close"
type textarea "x"
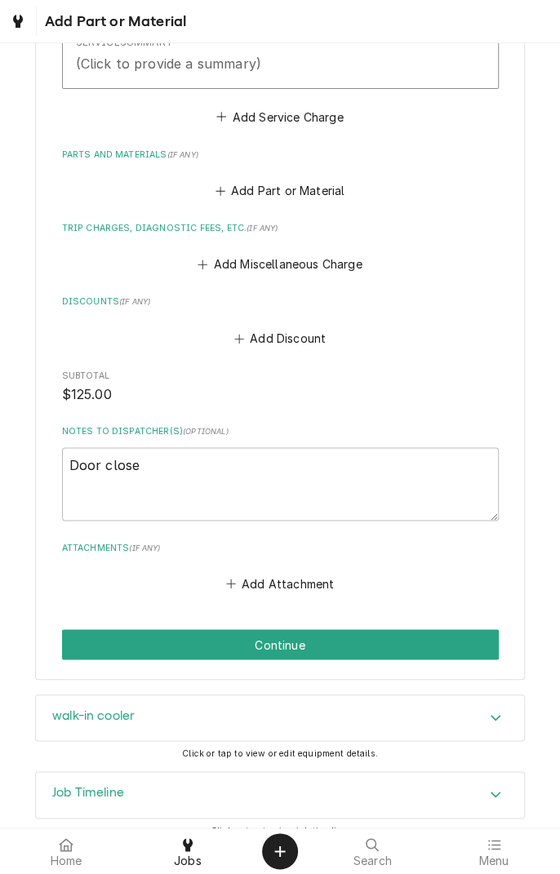
type textarea "Door closer"
type textarea "x"
type textarea "Door closer"
type textarea "x"
type textarea "Door closer n"
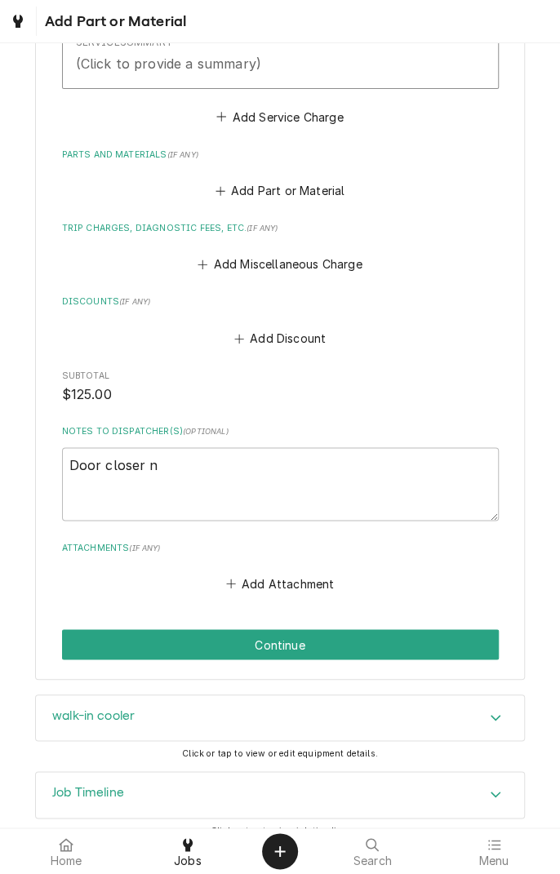
type textarea "x"
type textarea "Door closer no"
type textarea "x"
type textarea "Door closer not"
type textarea "x"
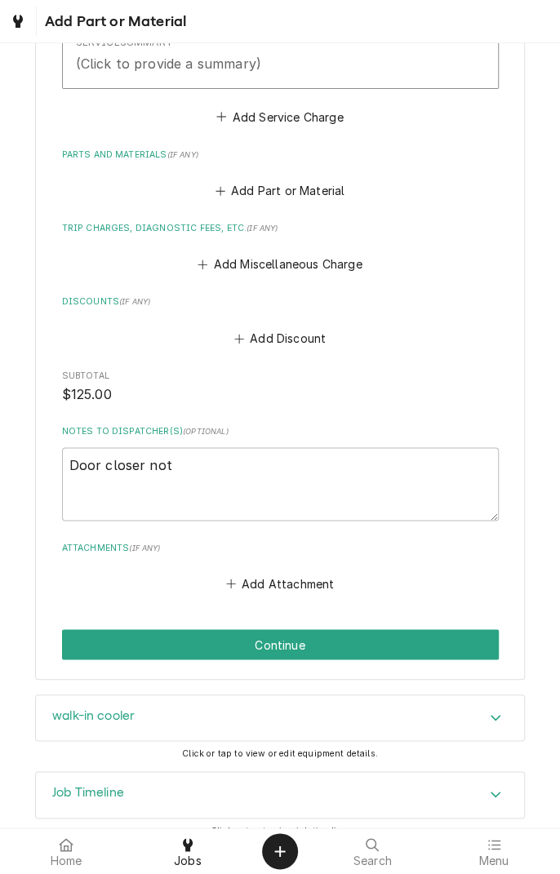
type textarea "Door closer not"
type textarea "x"
type textarea "Door closer not i"
type textarea "x"
type textarea "Door closer not in"
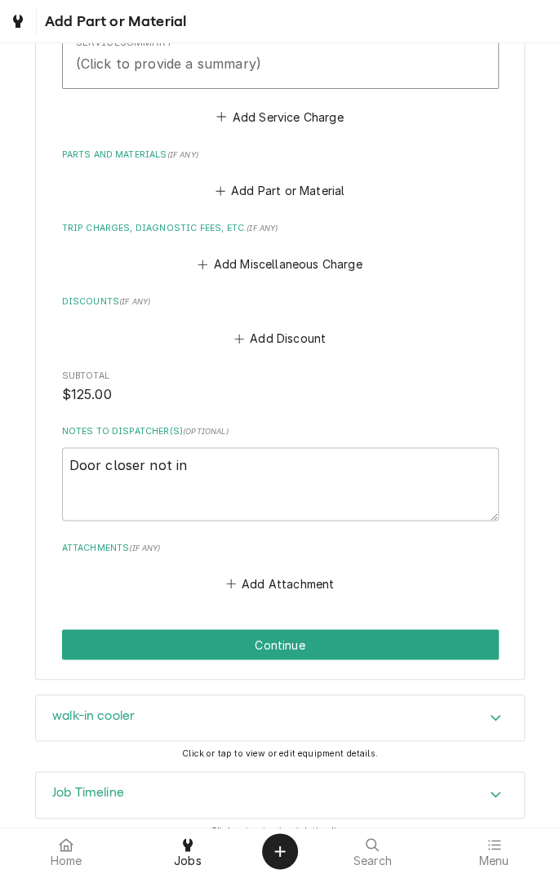
type textarea "x"
type textarea "Door closer not in"
type textarea "x"
type textarea "Door closer not in r"
type textarea "x"
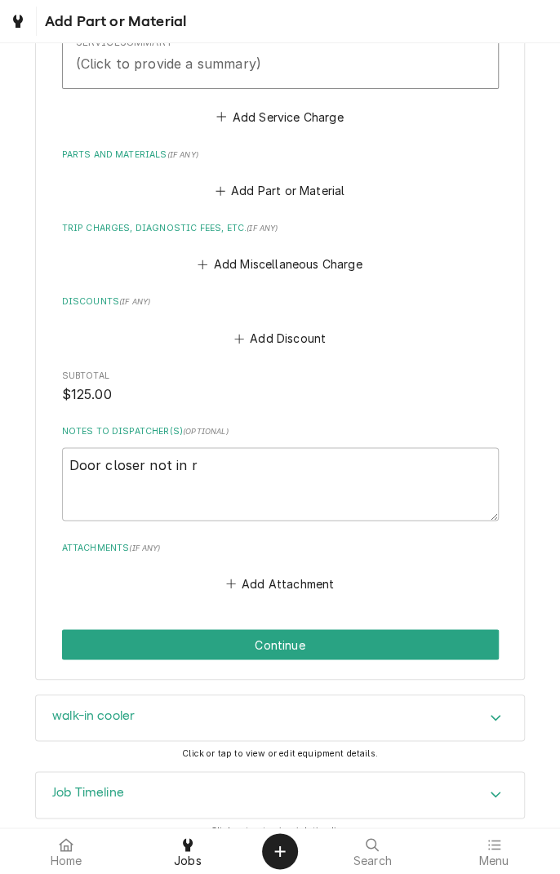
type textarea "Door closer not in ro"
type textarea "x"
type textarea "Door closer not in roo"
type textarea "x"
type textarea "Door closer not in roop"
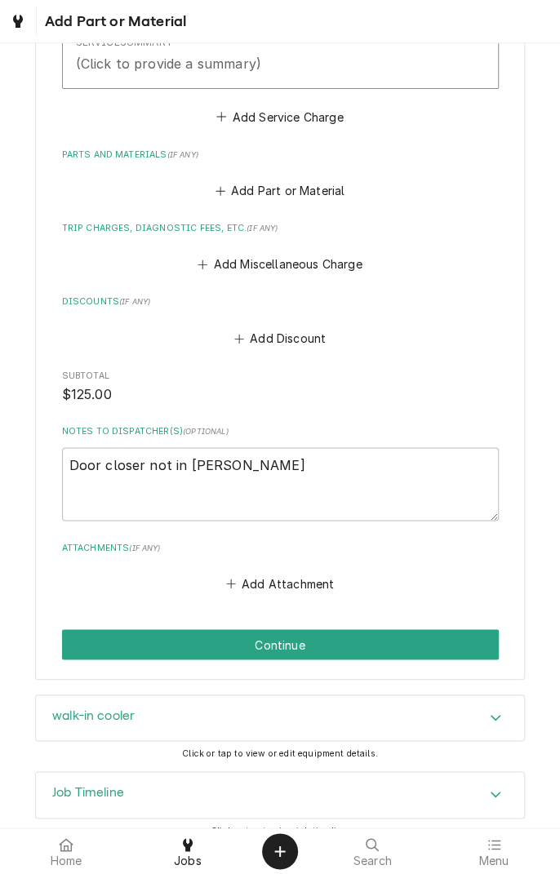
type textarea "x"
type textarea "Door closer not in roopa"
type textarea "x"
type textarea "Door closer not in roopai"
type textarea "x"
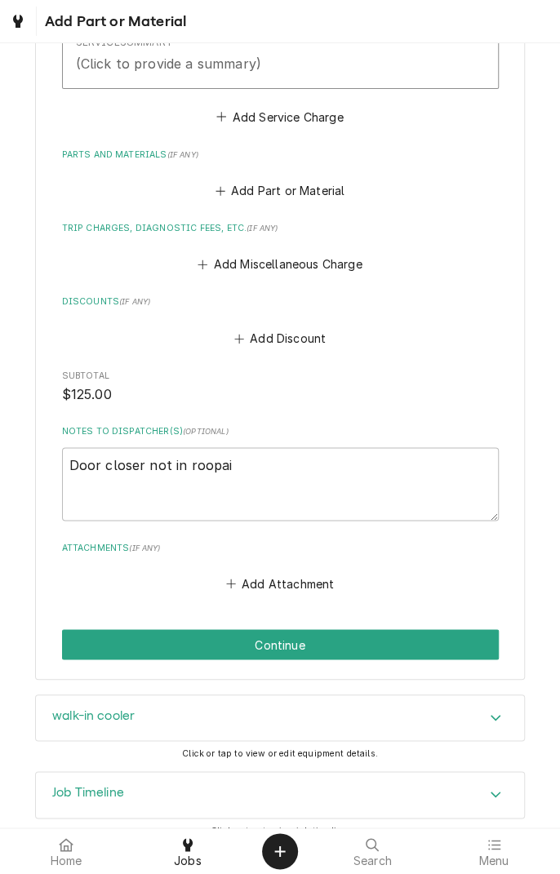
type textarea "Door closer not in roopair"
type textarea "x"
type textarea "Door closer not in roopairs"
type textarea "x"
type textarea "Door closer not in roopairs"
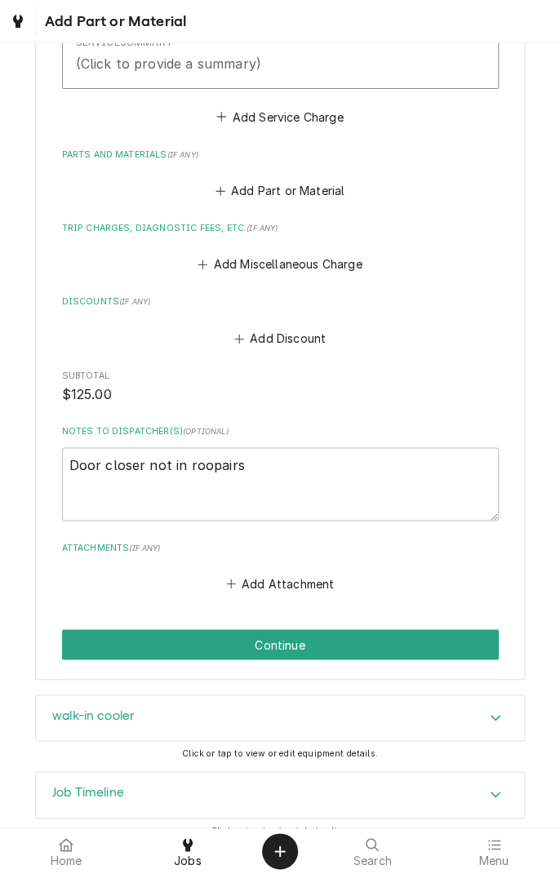
type textarea "x"
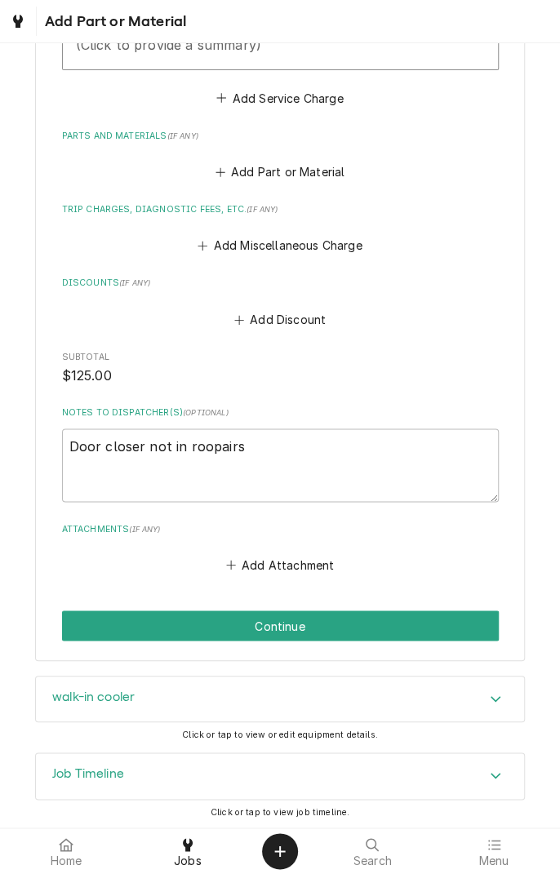
scroll to position [613, 0]
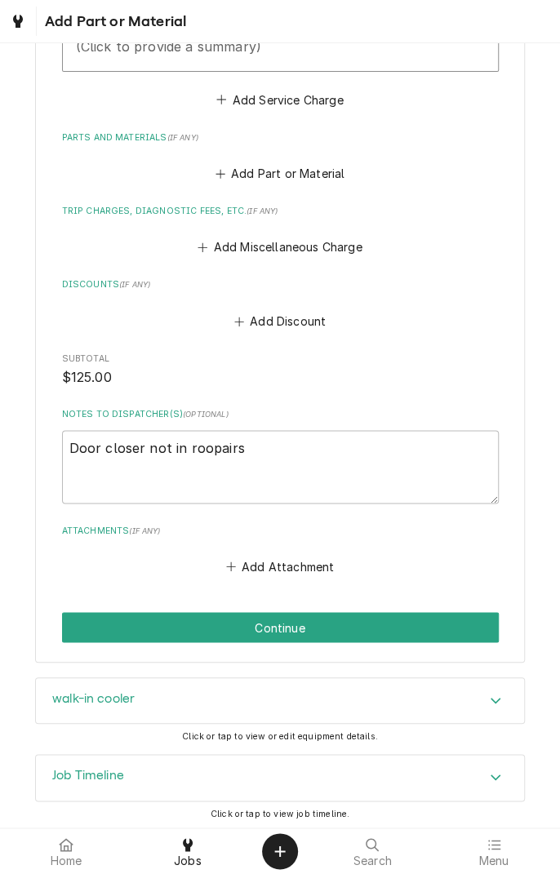
type textarea "Door closer not in roopairs"
click at [284, 562] on button "Add Attachment" at bounding box center [280, 566] width 114 height 23
type textarea "x"
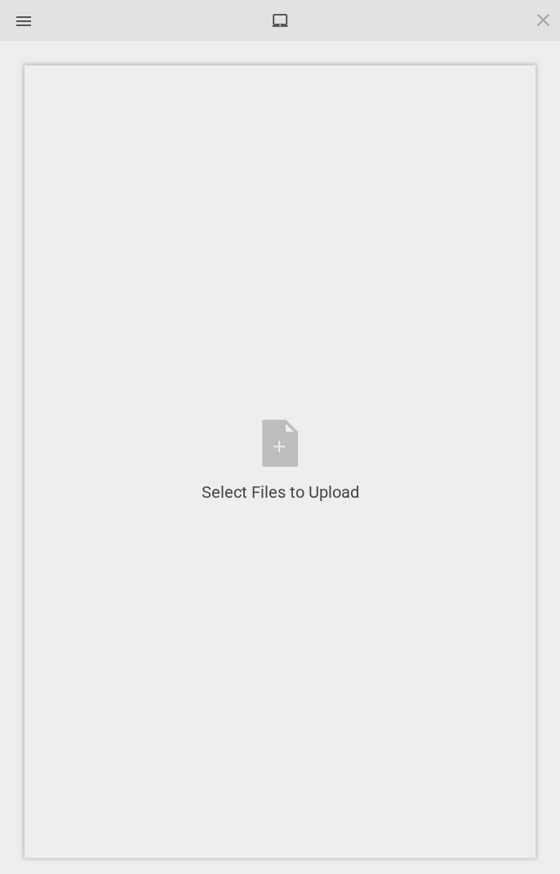
click at [272, 430] on div "Select Files to Upload or Drag and Drop, Copy and Paste Files" at bounding box center [279, 461] width 157 height 84
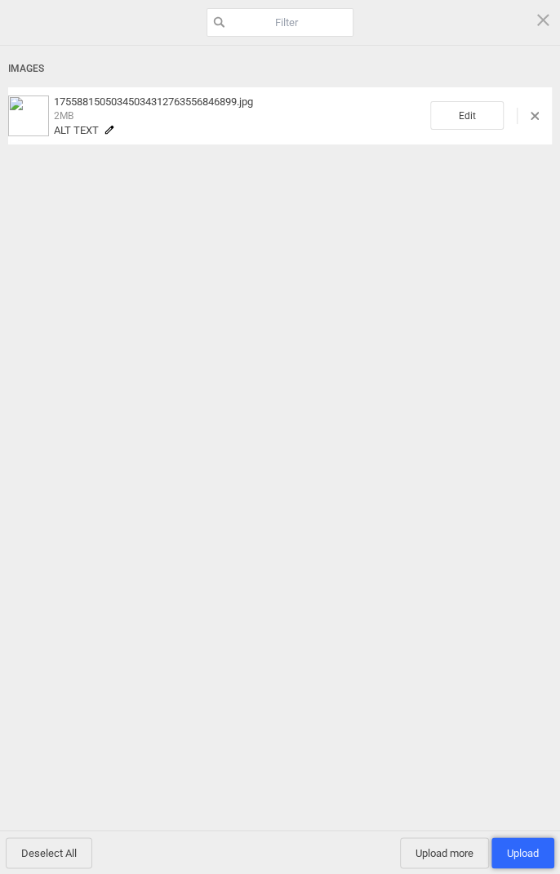
click at [520, 843] on span "Upload 1" at bounding box center [522, 852] width 63 height 31
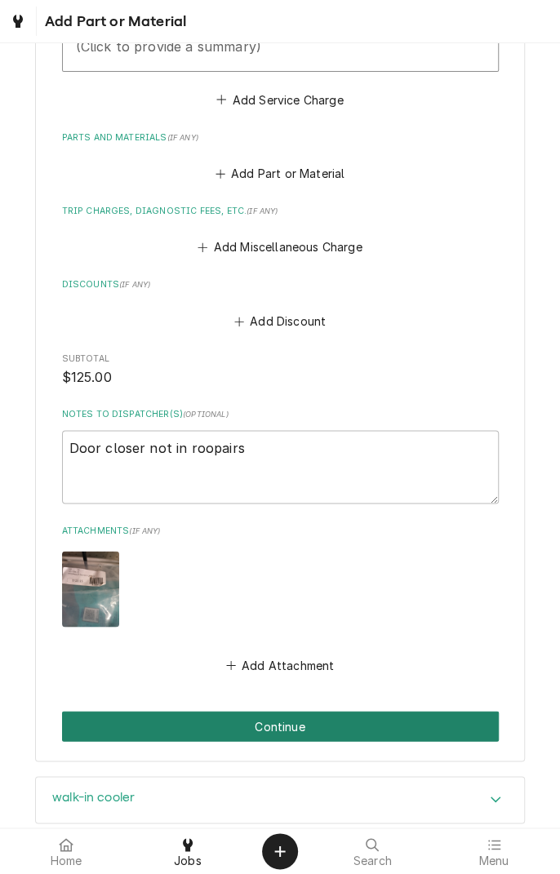
click at [419, 729] on button "Continue" at bounding box center [280, 725] width 436 height 30
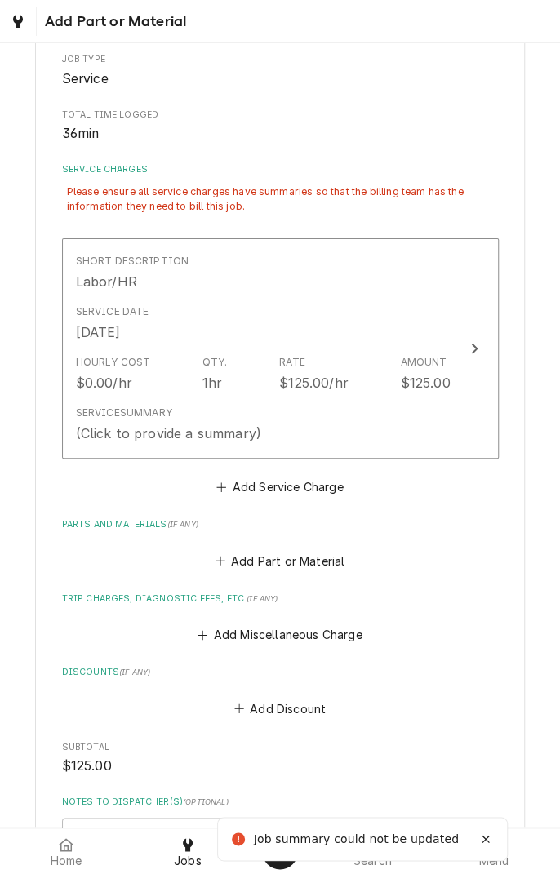
scroll to position [275, 0]
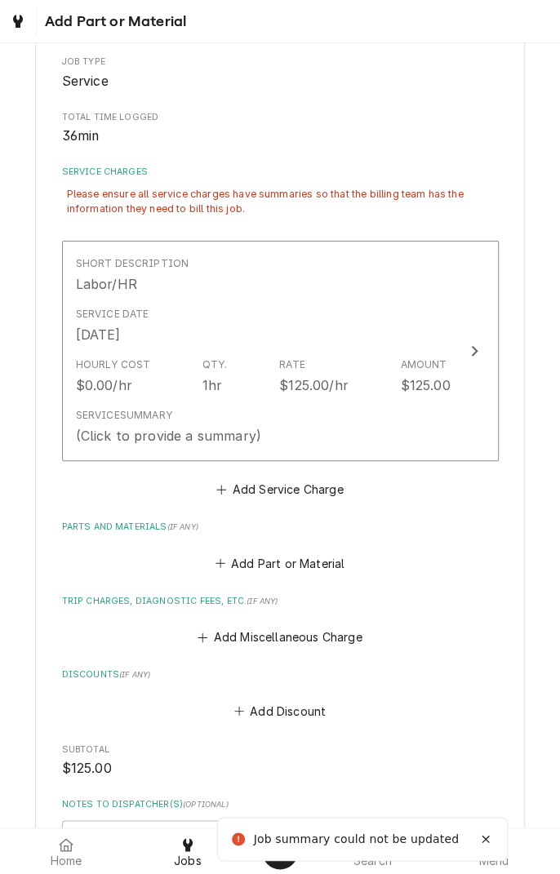
click at [428, 399] on div "Hourly Cost $0.00/hr Qty. 1hr Rate $125.00/hr Amount $125.00" at bounding box center [263, 376] width 374 height 51
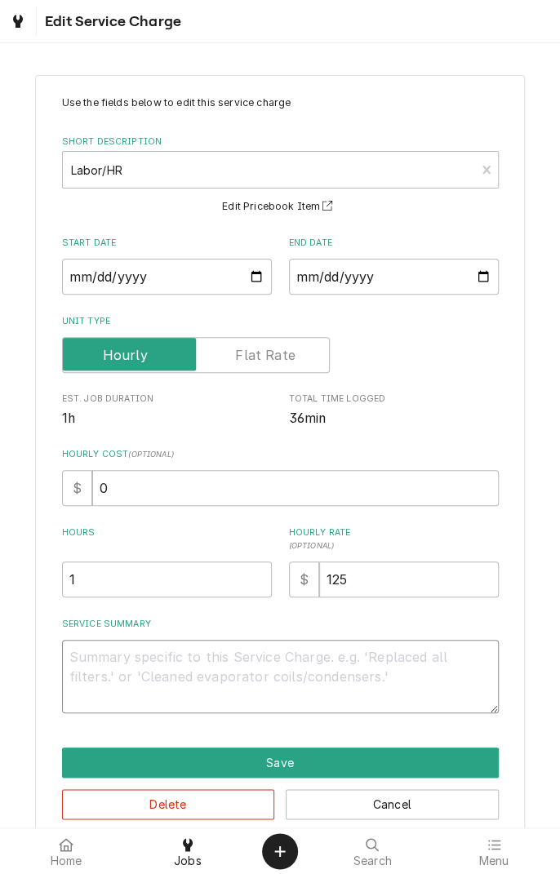
click at [292, 664] on textarea "Service Summary" at bounding box center [280, 676] width 436 height 73
type textarea "x"
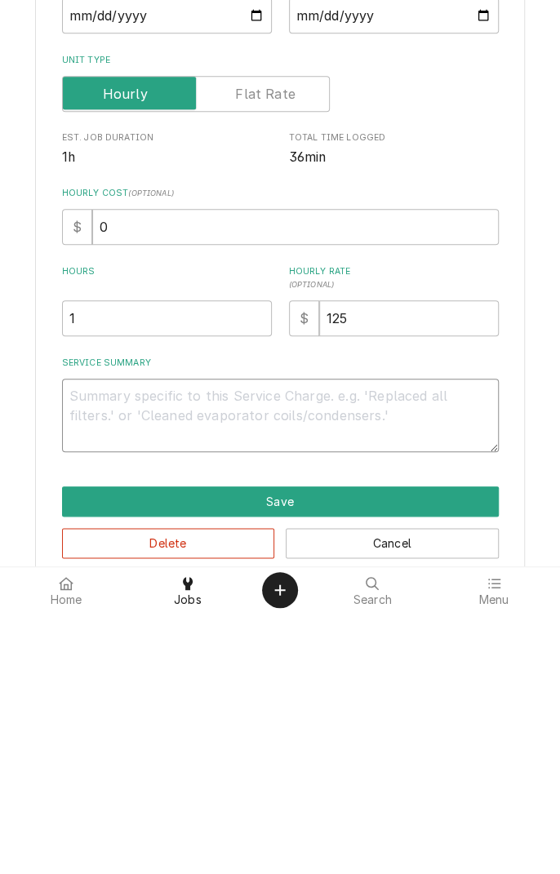
type textarea "F"
type textarea "x"
type textarea "Fo"
type textarea "x"
type textarea "Fou"
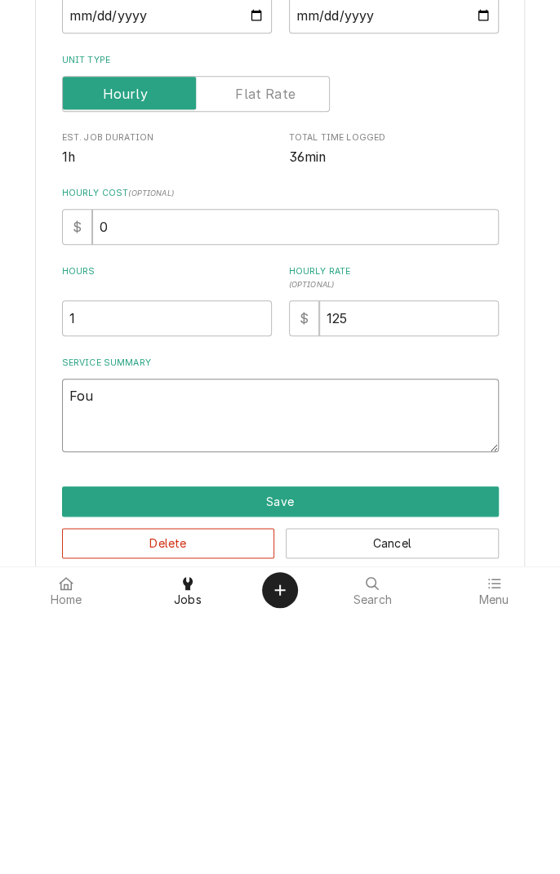
type textarea "x"
type textarea "Foun"
type textarea "x"
type textarea "Found"
type textarea "x"
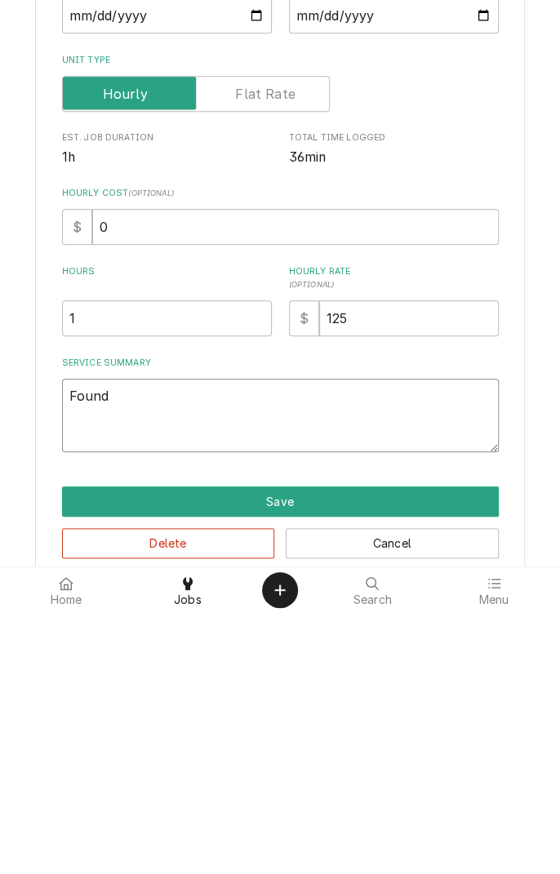
type textarea "Found"
type textarea "x"
type textarea "Found d"
type textarea "x"
type textarea "Found do"
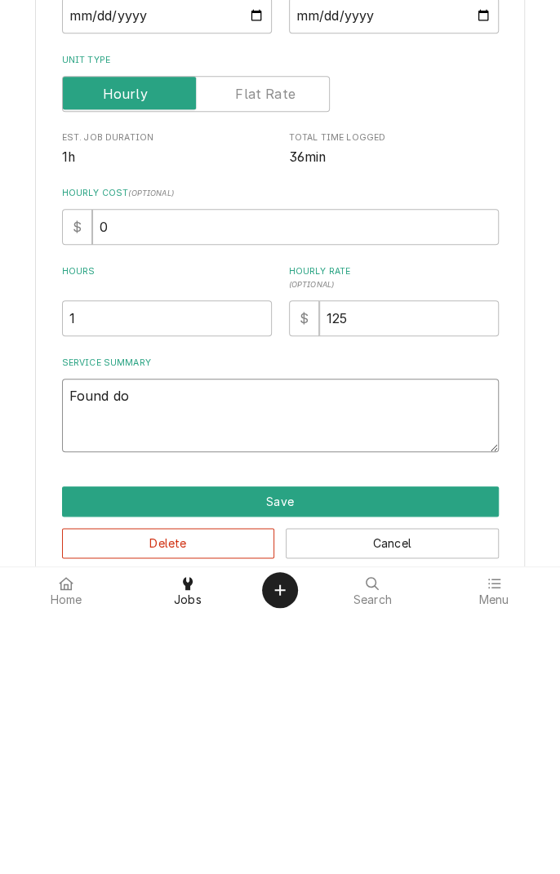
type textarea "x"
type textarea "Found doo"
type textarea "x"
type textarea "Found door"
type textarea "x"
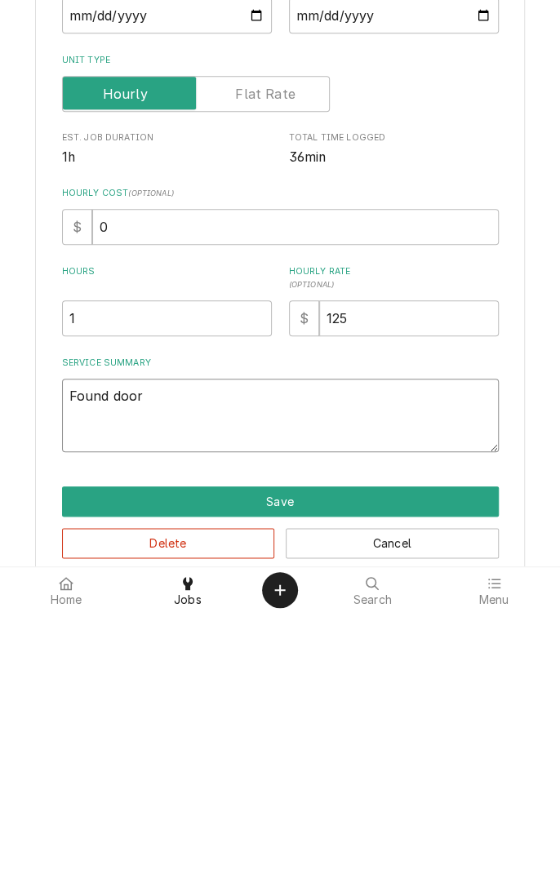
type textarea "Found doors"
type textarea "x"
type textarea "Found doors"
type textarea "x"
type textarea "Found door"
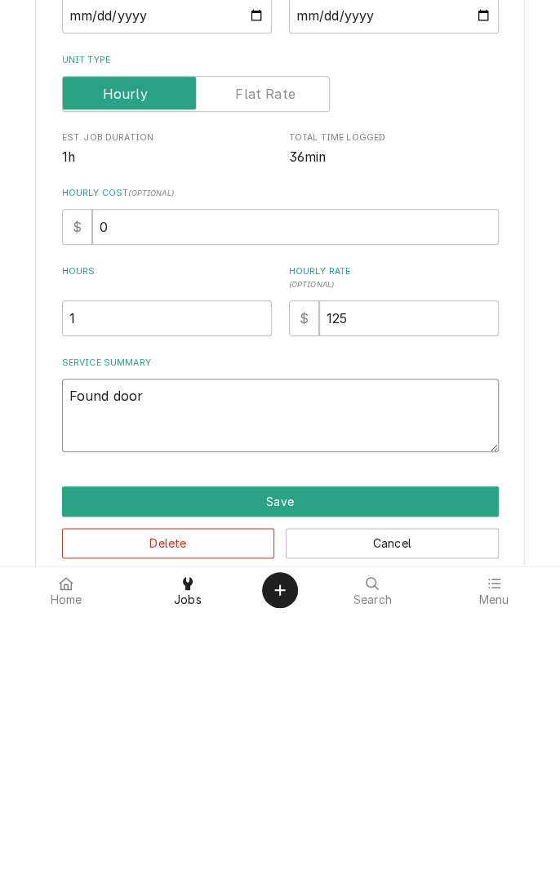
type textarea "x"
type textarea "Found door"
type textarea "x"
type textarea "Found door closer"
type textarea "x"
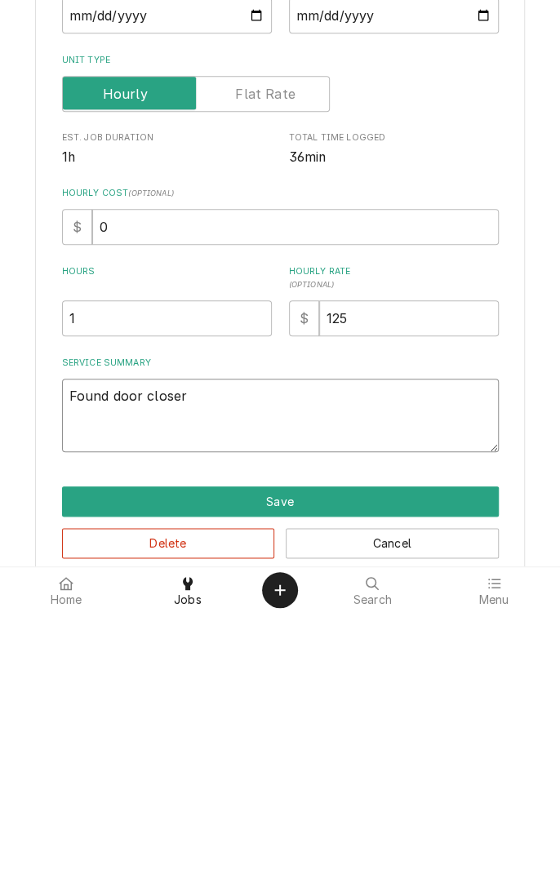
type textarea "Found door closer w"
type textarea "x"
type textarea "Found door closer we"
type textarea "x"
type textarea "Found door closer wea"
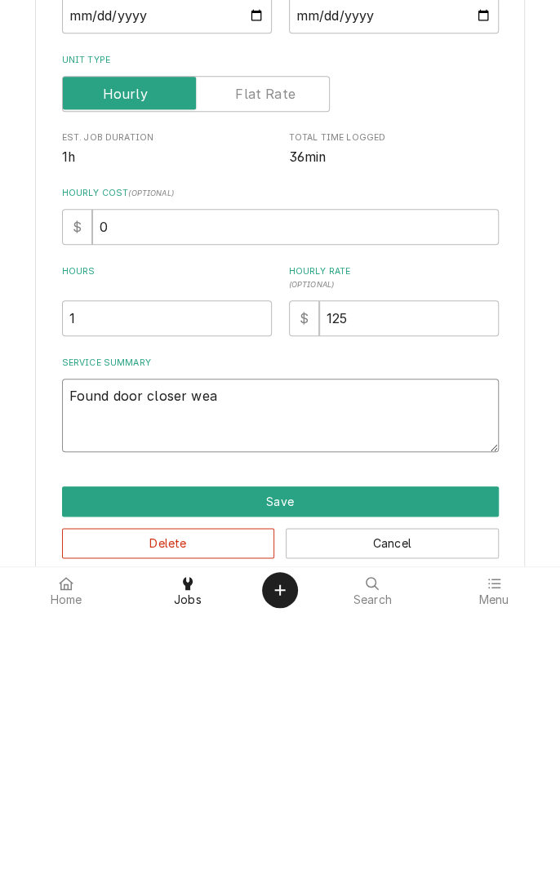
type textarea "x"
type textarea "Found door closer wear"
type textarea "x"
type textarea "Found door closer wearr"
type textarea "x"
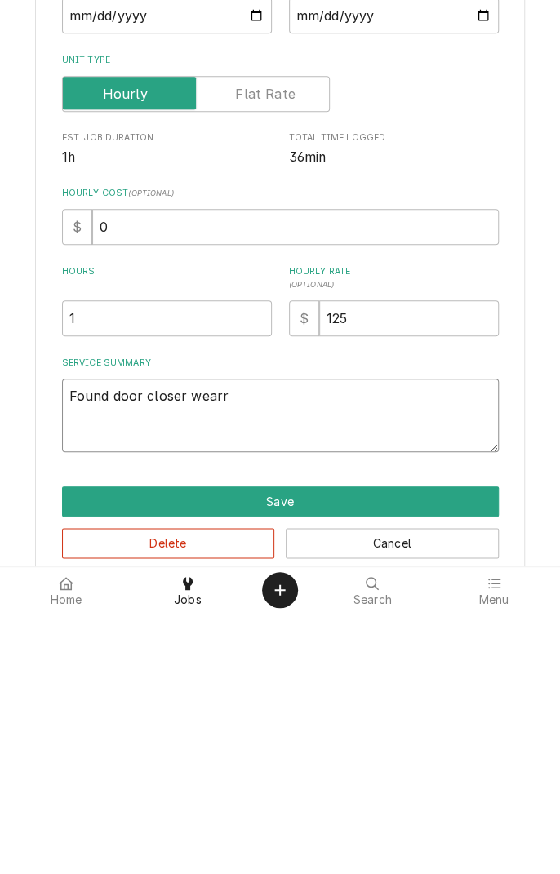
type textarea "Found door closer wear"
type textarea "x"
type textarea "Found door closer wea"
type textarea "x"
type textarea "Found door closer weak"
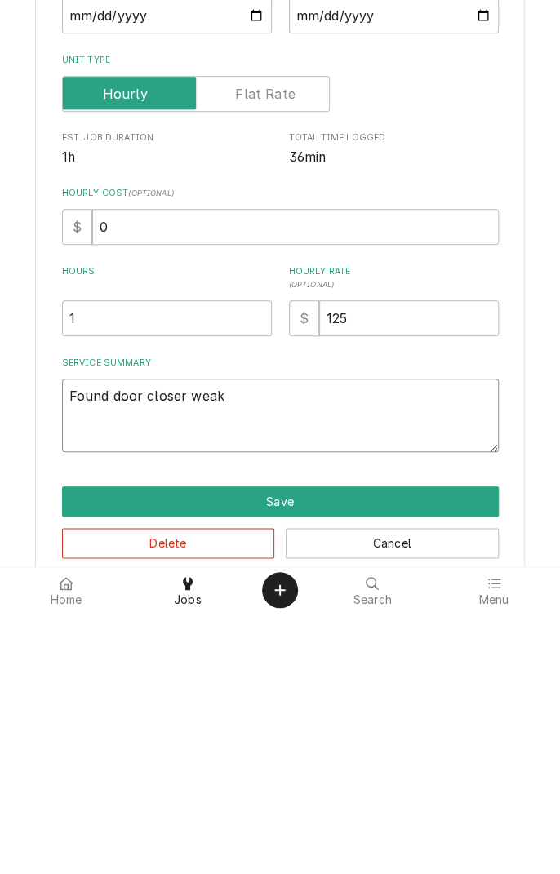
type textarea "x"
type textarea "Found door closer weak"
type textarea "x"
type textarea "Found door closer weak r"
type textarea "x"
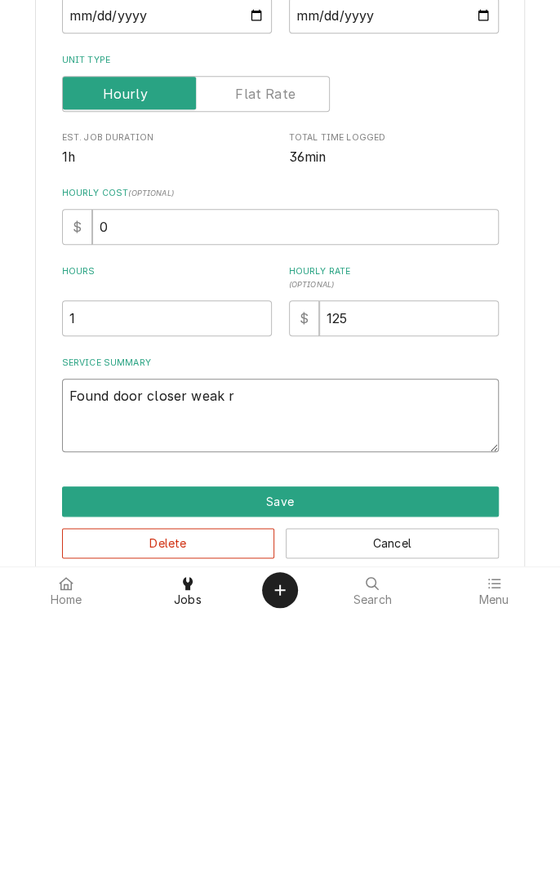
type textarea "Found door closer weak re"
type textarea "x"
type textarea "Found door closer weak rep"
type textarea "x"
type textarea "Found door closer weak repl"
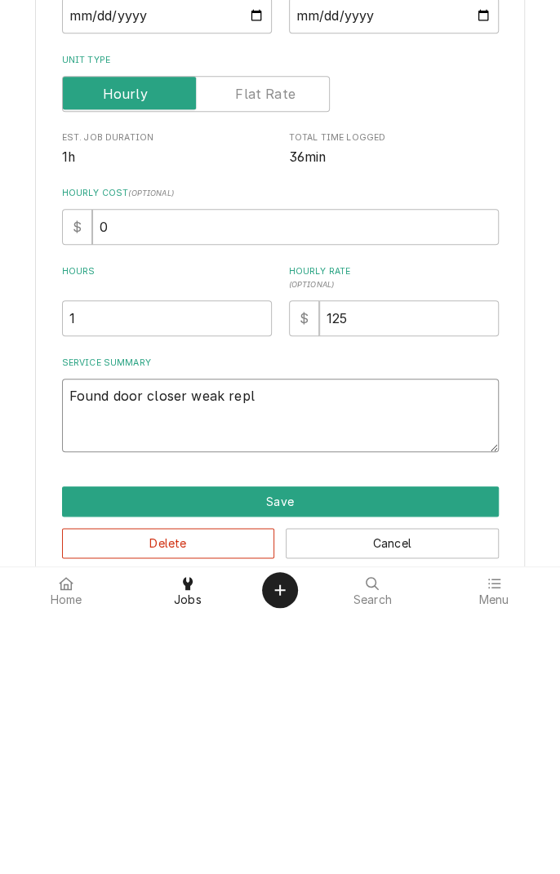
type textarea "x"
type textarea "Found door closer weak replaced"
type textarea "x"
type textarea "Found door closer weak replaced"
type textarea "x"
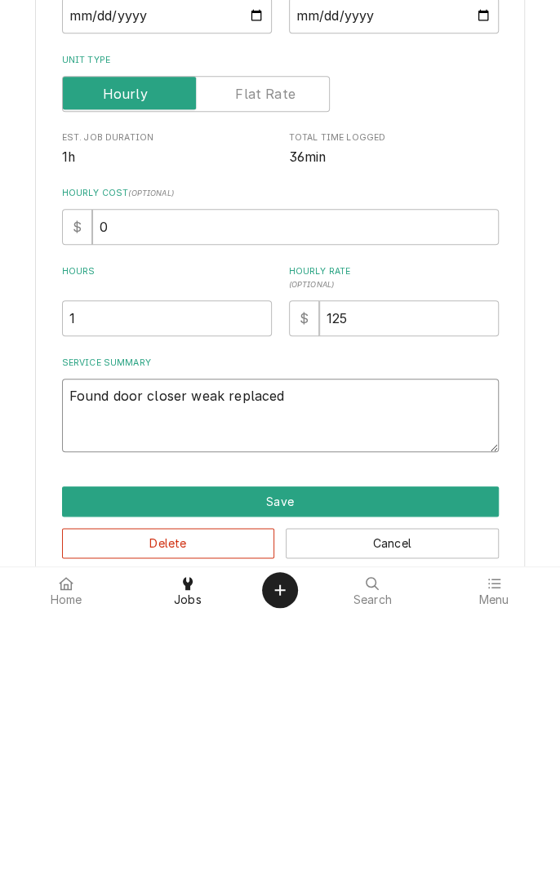
type textarea "Found door closer weak replaced."
type textarea "x"
type textarea "Found door closer weak replaced."
type textarea "x"
type textarea "Found door closer weak replaced. F"
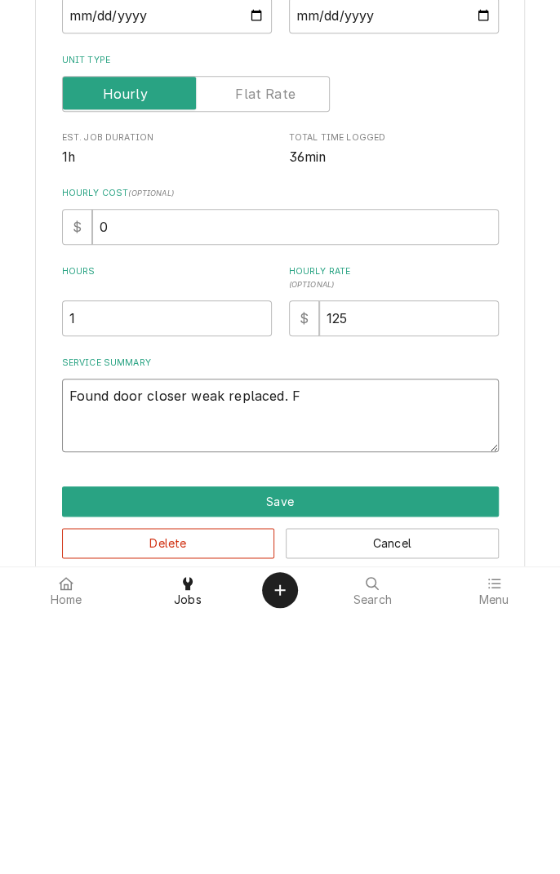
type textarea "x"
type textarea "Found door closer weak replaced. Fo"
type textarea "x"
type textarea "Found door closer weak replaced. Found"
type textarea "x"
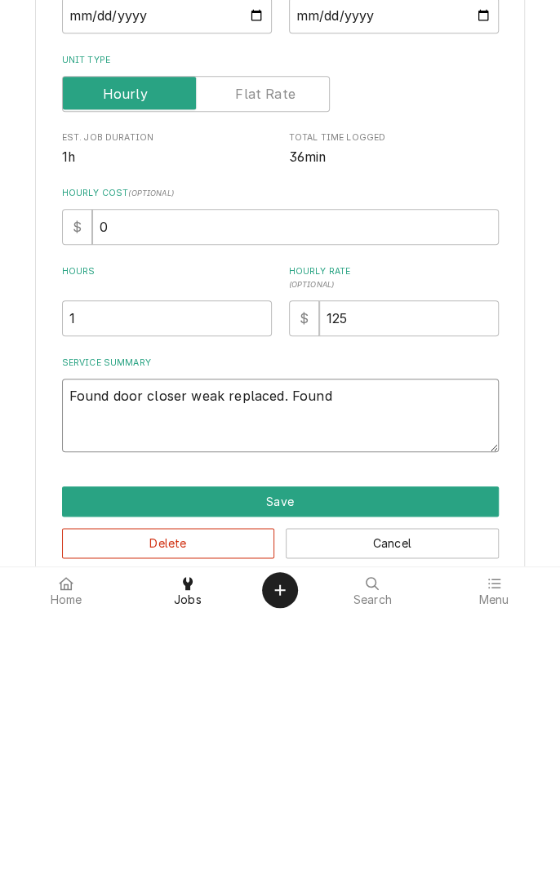
type textarea "Found door closer weak replaced. Found t"
type textarea "x"
type textarea "Found door closer weak replaced. Found te"
type textarea "x"
type textarea "Found door closer weak replaced. Found tea"
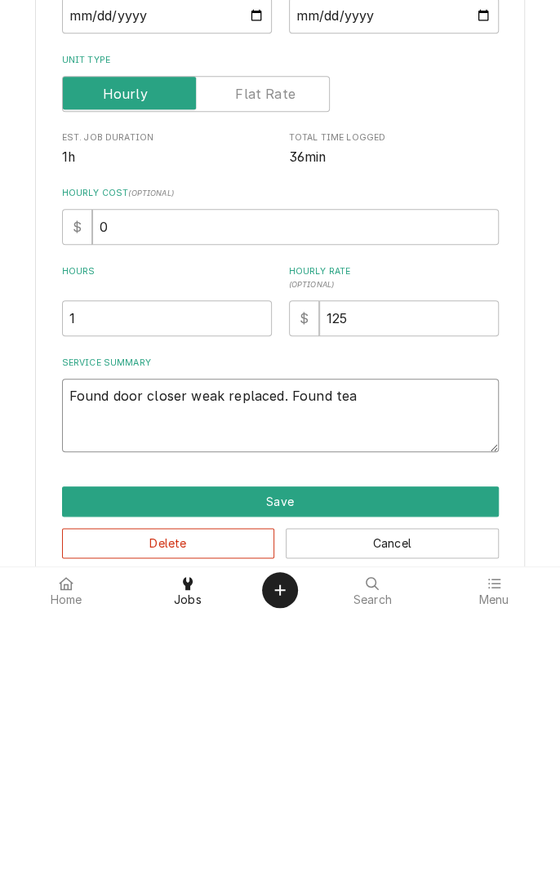
type textarea "x"
type textarea "Found door closer weak replaced. Found tear"
type textarea "x"
type textarea "Found door closer weak replaced. Found tears"
type textarea "x"
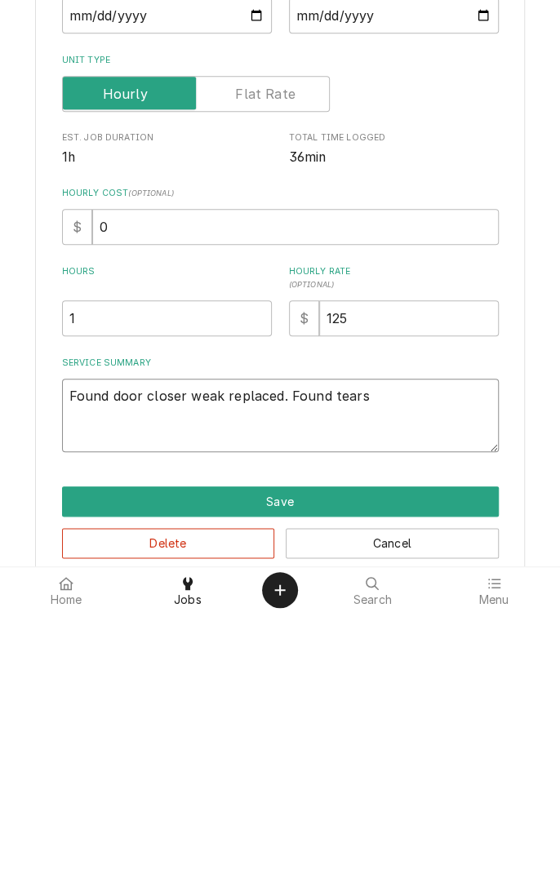
type textarea "Found door closer weak replaced. Found tears i"
type textarea "x"
type textarea "Found door closer weak replaced. Found tears in"
type textarea "x"
type textarea "Found door closer weak replaced. Found tears in"
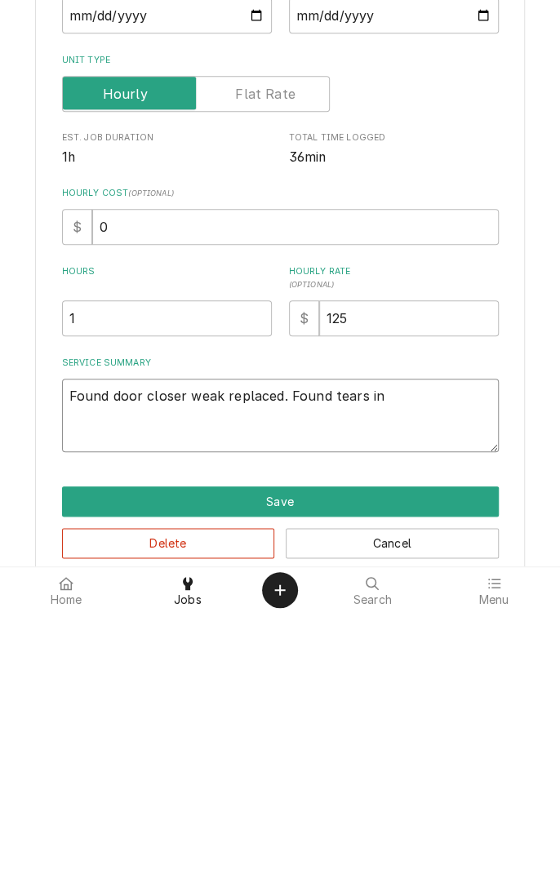
type textarea "x"
type textarea "Found door closer weak replaced. Found tears in g"
type textarea "x"
type textarea "Found door closer weak replaced. Found tears in ga"
type textarea "x"
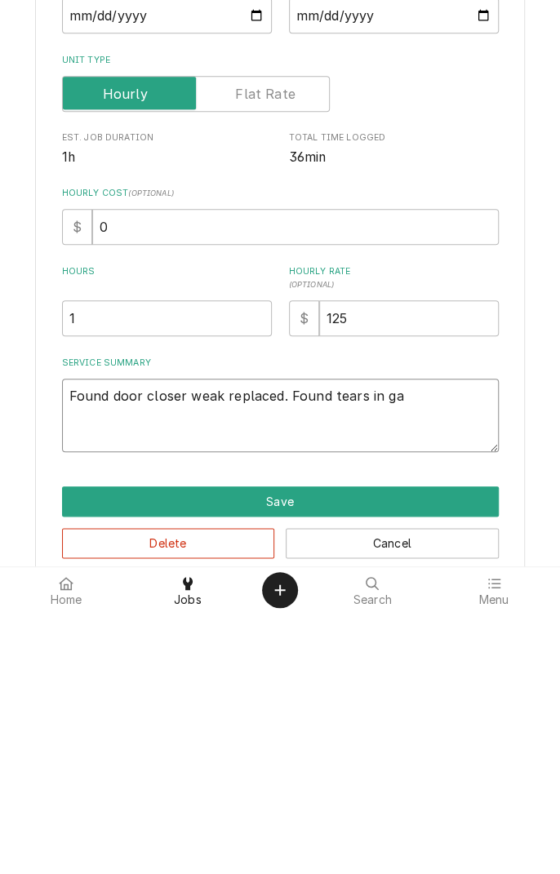
type textarea "Found door closer weak replaced. Found tears in gas"
type textarea "x"
type textarea "Found door closer weak replaced. Found tears in gask"
type textarea "x"
type textarea "Found door closer weak replaced. Found tears in gasket"
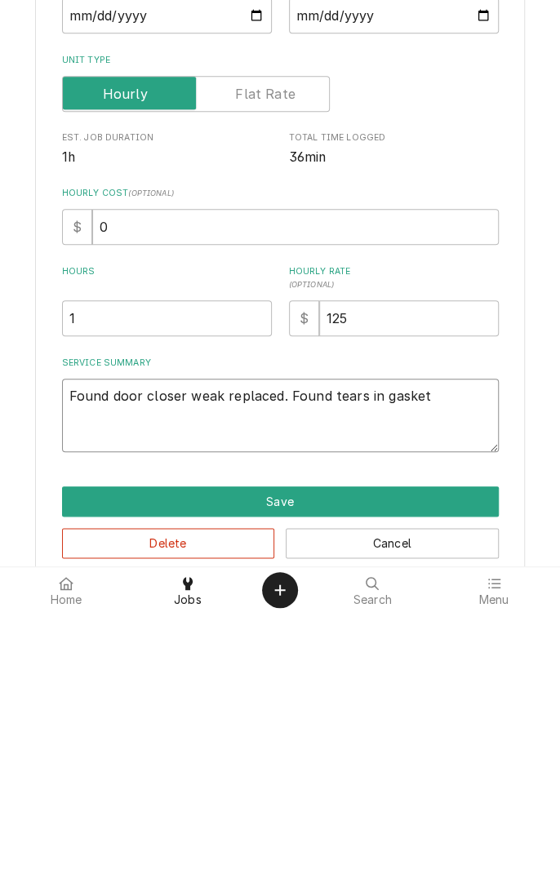
type textarea "x"
type textarea "Found door closer weak replaced. Found tears in gasket a"
type textarea "x"
type textarea "Found door closer weak replaced. Found tears in gasket an"
type textarea "x"
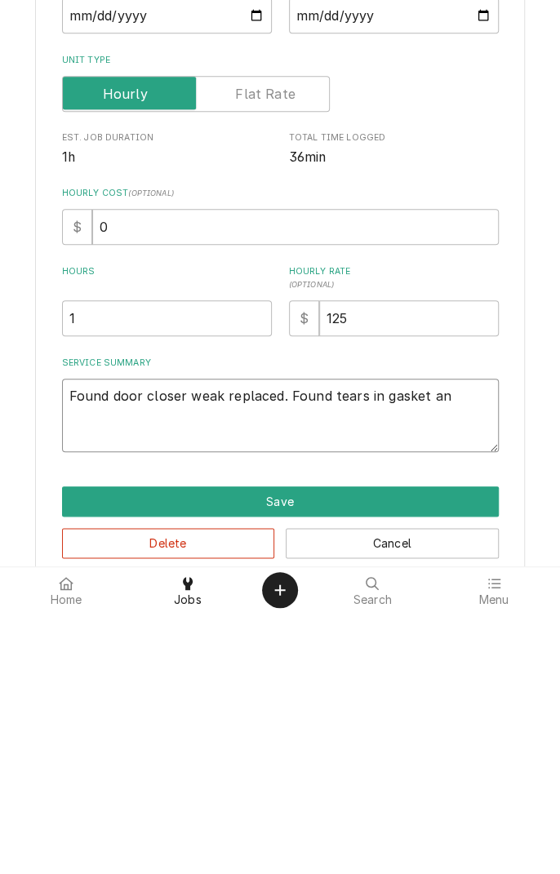
type textarea "Found door closer weak replaced. Found tears in gasket and"
type textarea "x"
type textarea "Found door closer weak replaced. Found tears in gasket and"
type textarea "x"
type textarea "Found door closer weak replaced. Found tears in gasket and d"
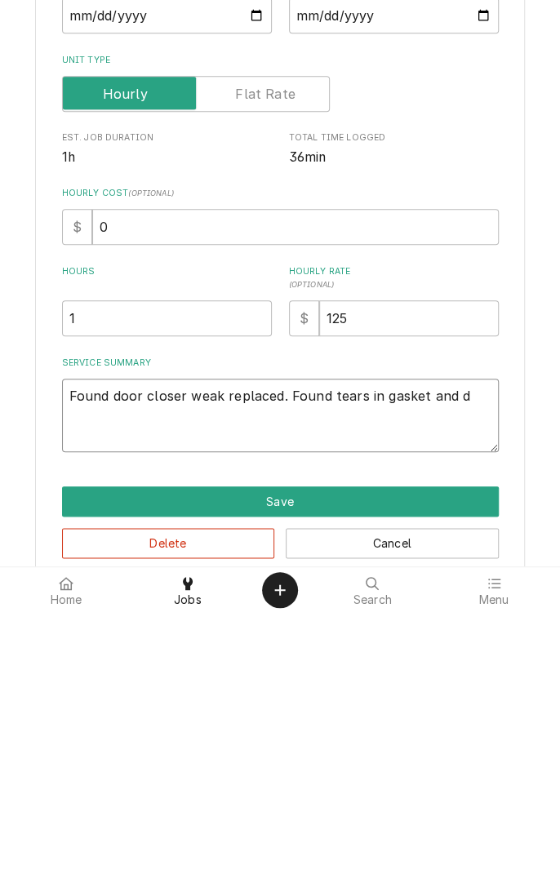
type textarea "x"
type textarea "Found door closer weak replaced. Found tears in gasket and do"
type textarea "x"
type textarea "Found door closer weak replaced. Found tears in gasket and doo"
type textarea "x"
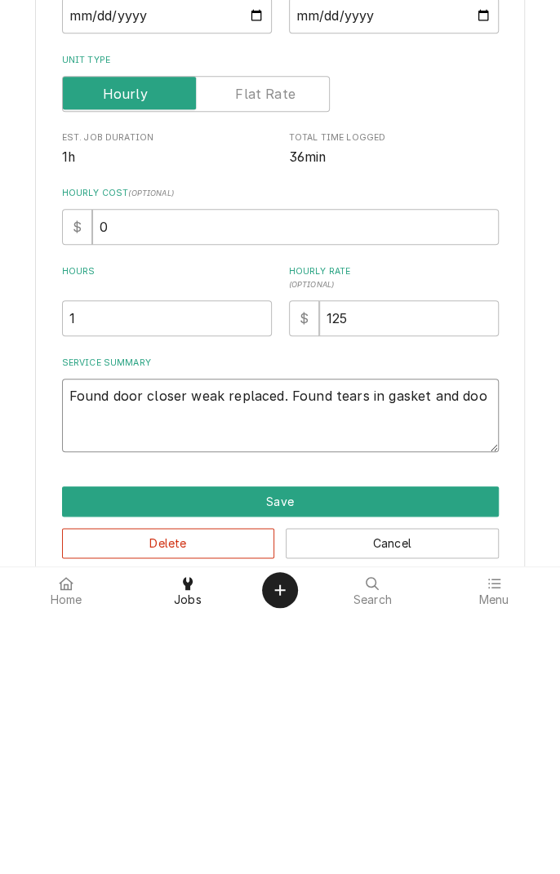
type textarea "Found door closer weak replaced. Found tears in gasket and door"
type textarea "x"
type textarea "Found door closer weak replaced. Found tears in gasket and door"
type textarea "x"
type textarea "Found door closer weak replaced. Found tears in gasket and door n"
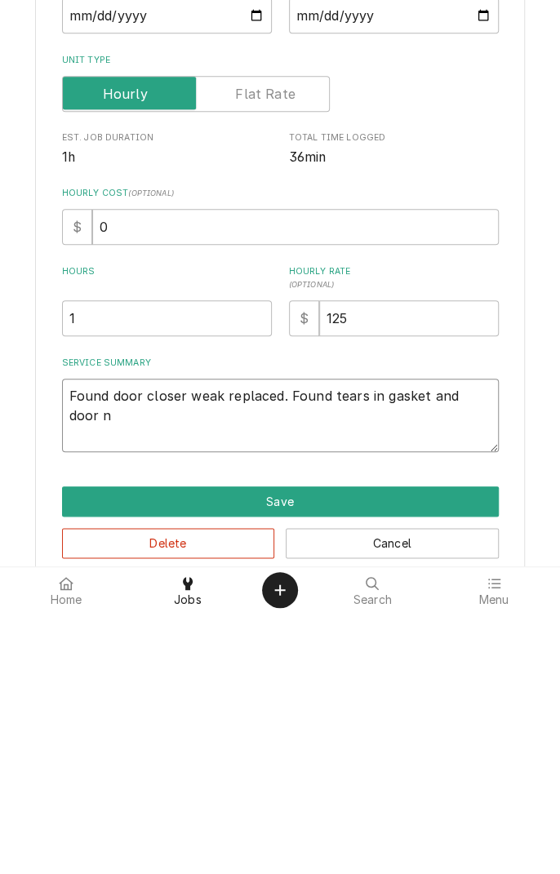
type textarea "x"
type textarea "Found door closer weak replaced. Found tears in gasket and door no"
type textarea "x"
type textarea "Found door closer weak replaced. Found tears in gasket and door not"
type textarea "x"
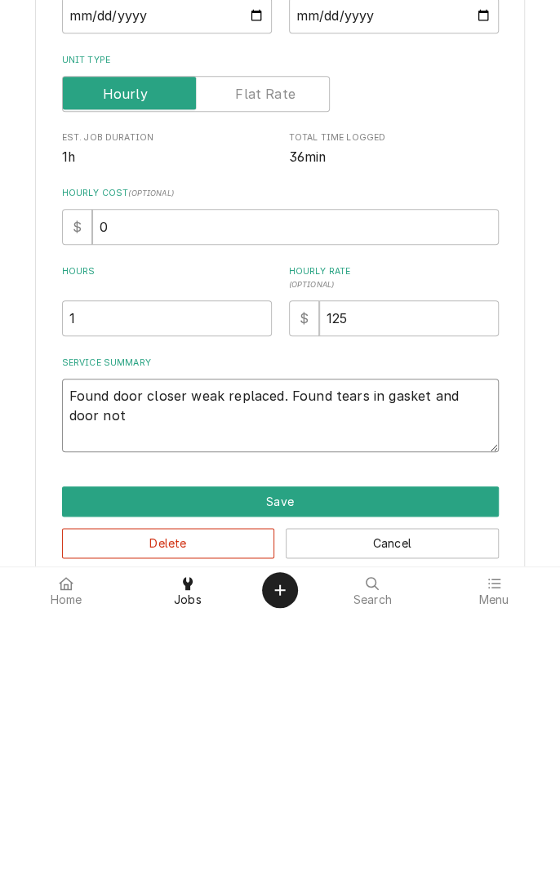
type textarea "Found door closer weak replaced. Found tears in gasket and door not"
type textarea "x"
type textarea "Found door closer weak replaced. Found tears in gasket and door not s"
type textarea "x"
type textarea "Found door closer weak replaced. Found tears in gasket and door not sq"
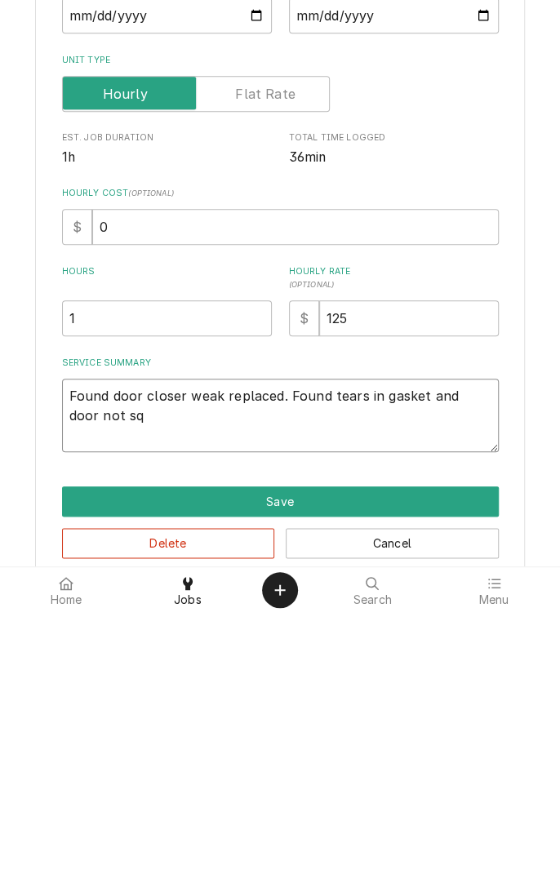
type textarea "x"
type textarea "Found door closer weak replaced. Found tears in gasket and door not squ"
type textarea "x"
type textarea "Found door closer weak replaced. Found tears in gasket and door not squared"
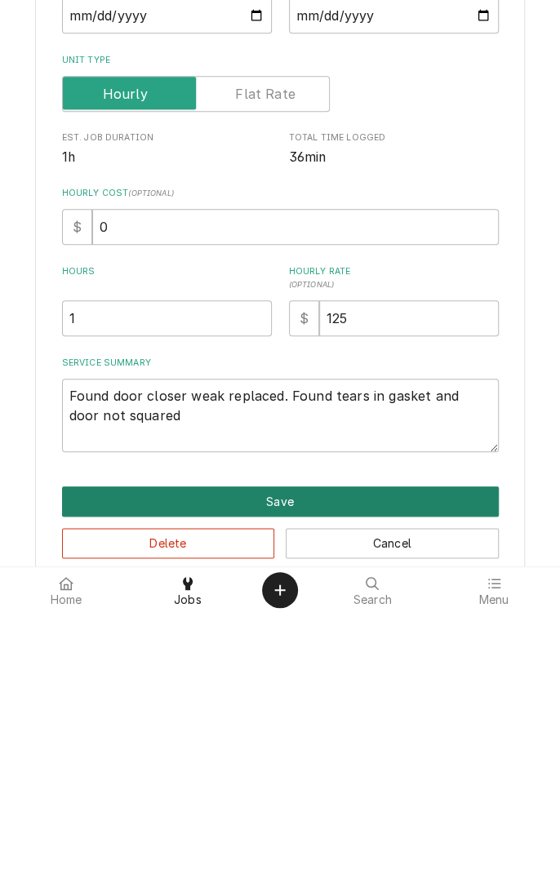
click at [389, 759] on button "Save" at bounding box center [280, 762] width 436 height 30
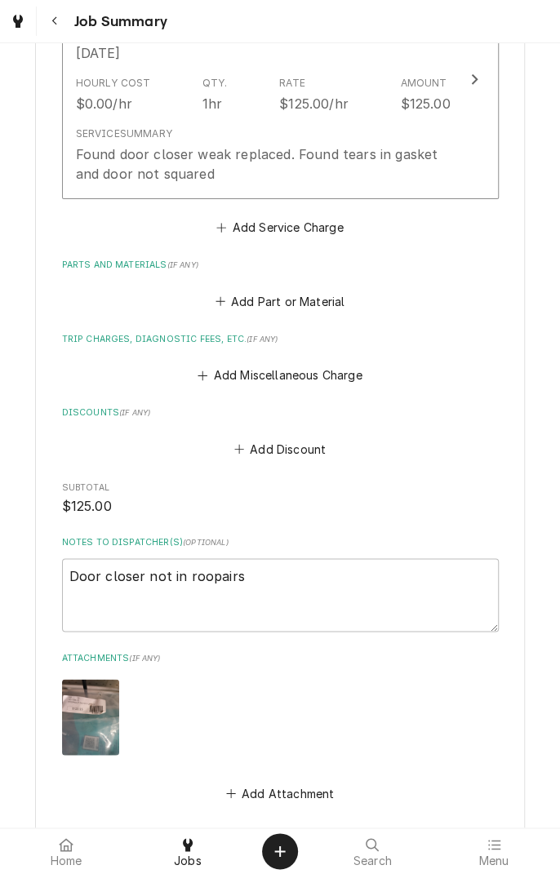
scroll to position [785, 0]
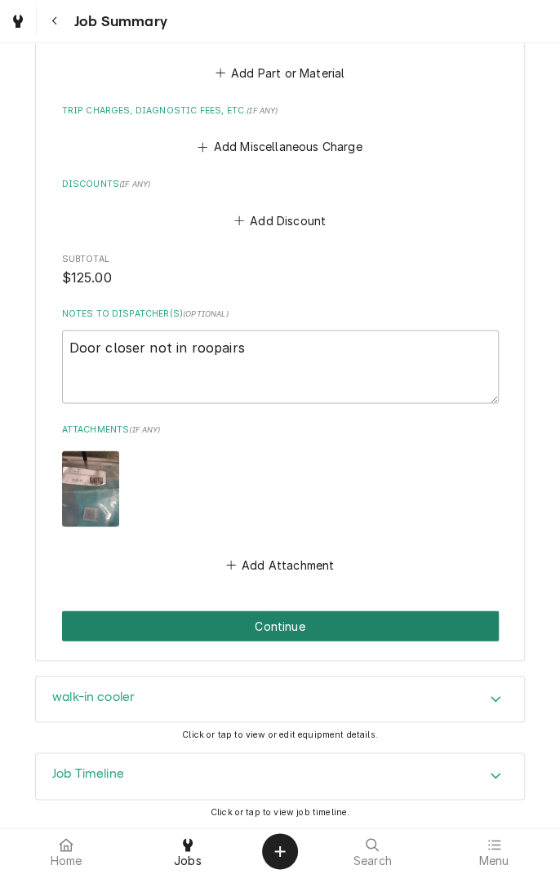
click at [412, 631] on button "Continue" at bounding box center [280, 625] width 436 height 30
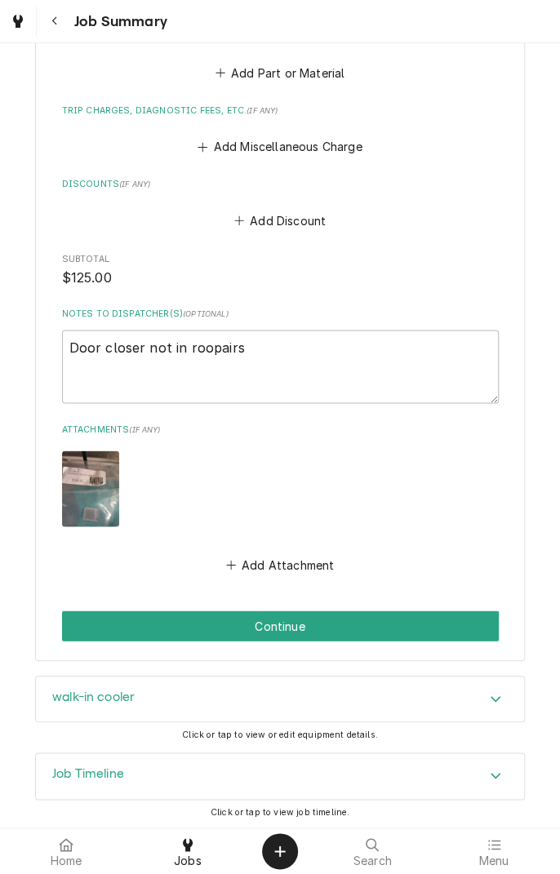
scroll to position [733, 0]
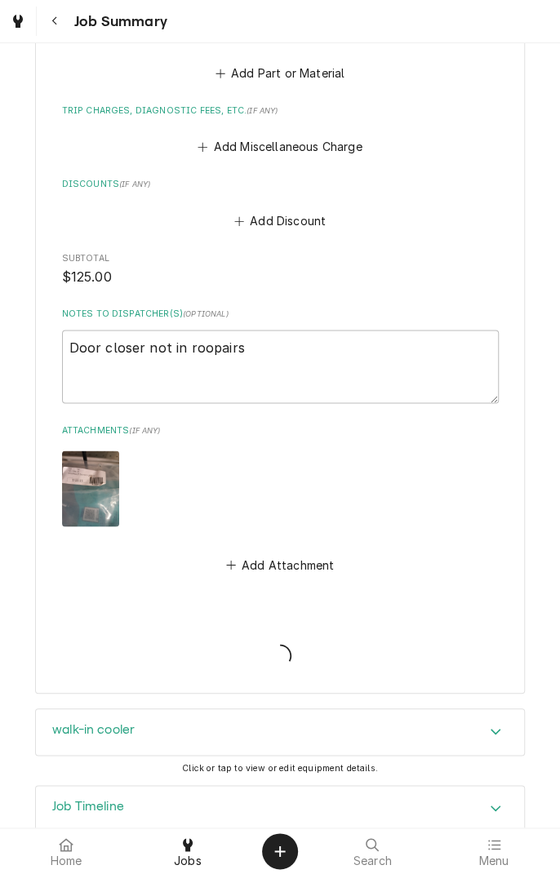
type textarea "x"
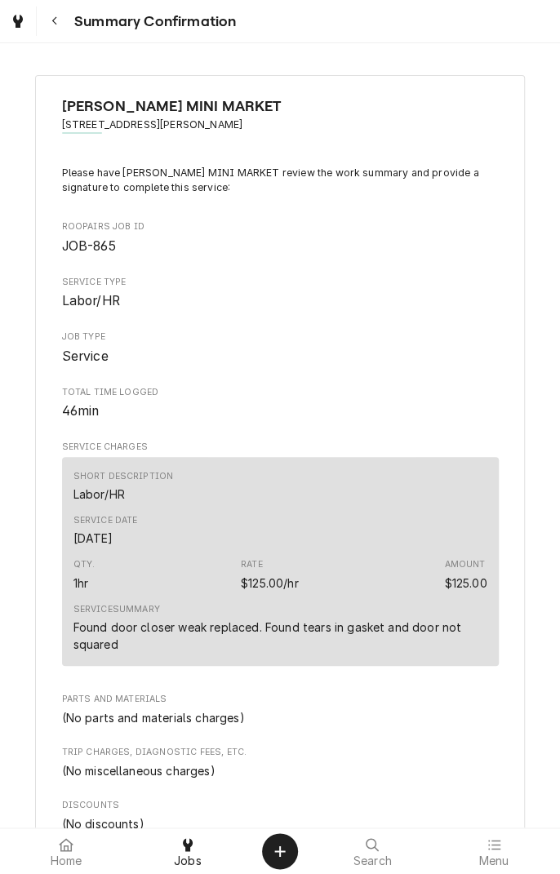
scroll to position [751, 0]
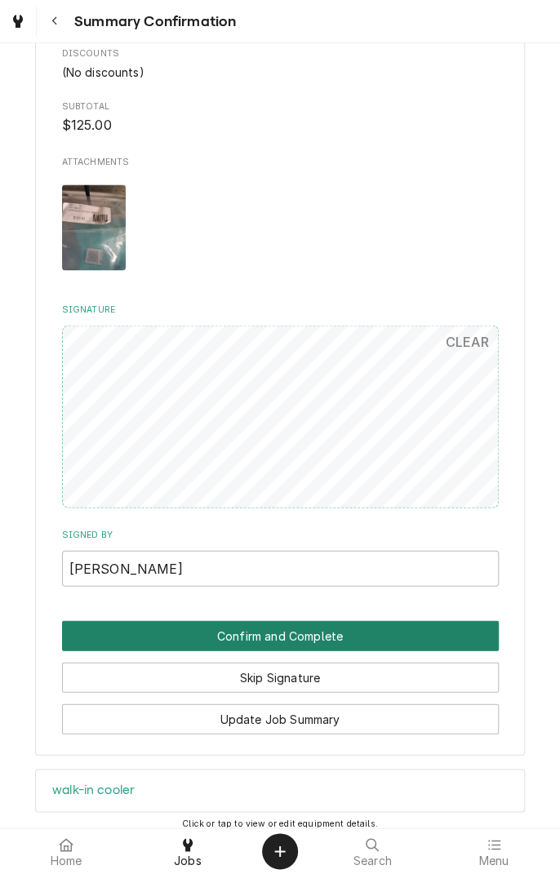
click at [419, 628] on button "Confirm and Complete" at bounding box center [280, 635] width 436 height 30
click at [368, 626] on button "Confirm and Complete" at bounding box center [280, 635] width 436 height 30
click at [352, 631] on button "Confirm and Complete" at bounding box center [280, 635] width 436 height 30
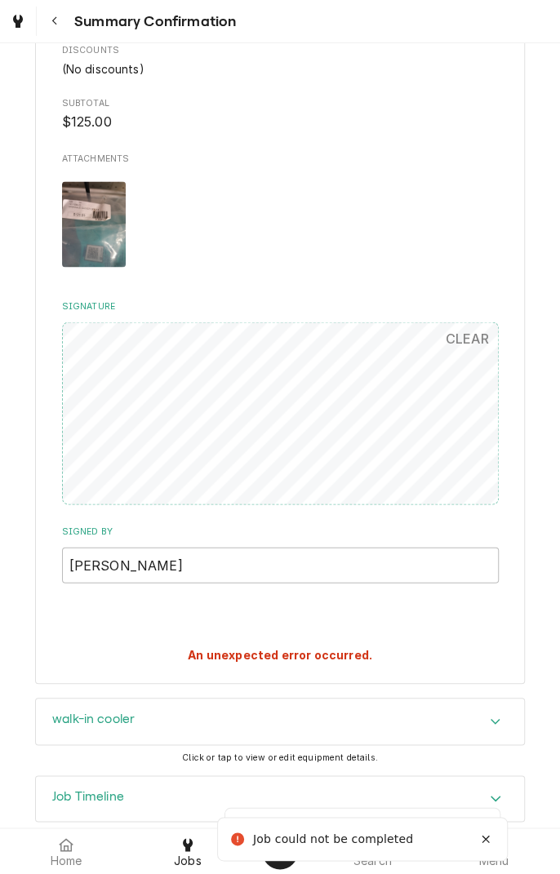
scroll to position [777, 0]
